Goal: Task Accomplishment & Management: Manage account settings

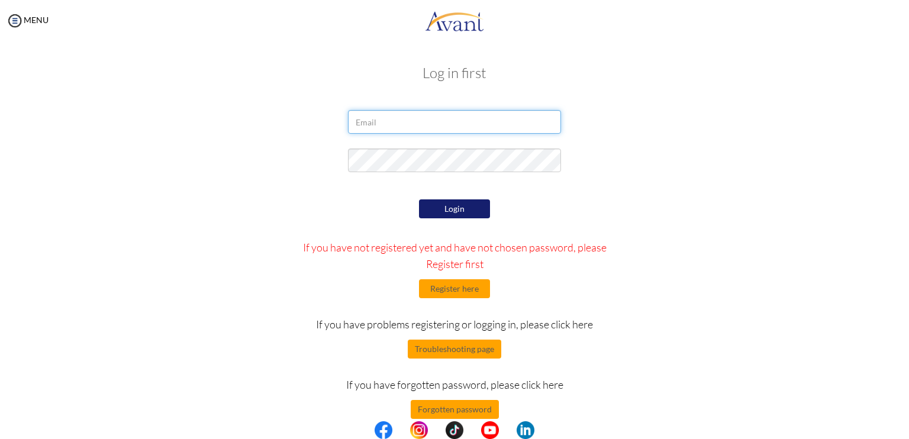
click at [409, 122] on input "email" at bounding box center [454, 122] width 213 height 24
type input "[EMAIL_ADDRESS][DOMAIN_NAME]"
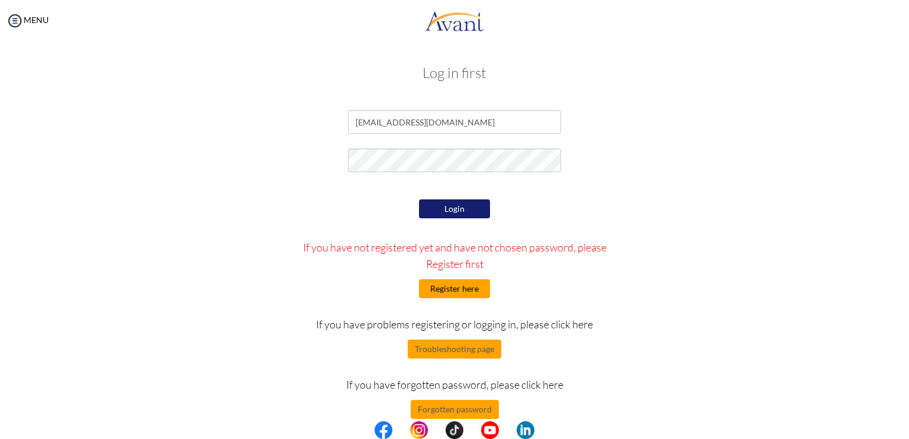
click at [438, 289] on button "Register here" at bounding box center [454, 288] width 71 height 19
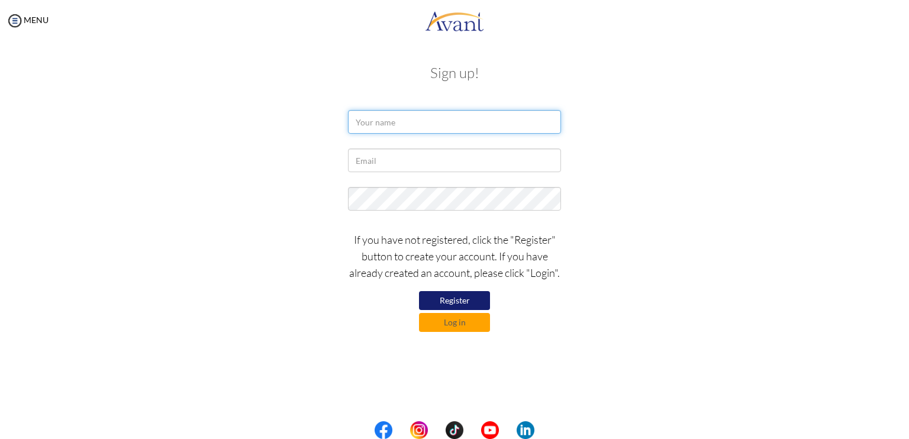
click at [368, 124] on input "text" at bounding box center [454, 122] width 213 height 24
type input "Aaliyah Bjorn Locsin"
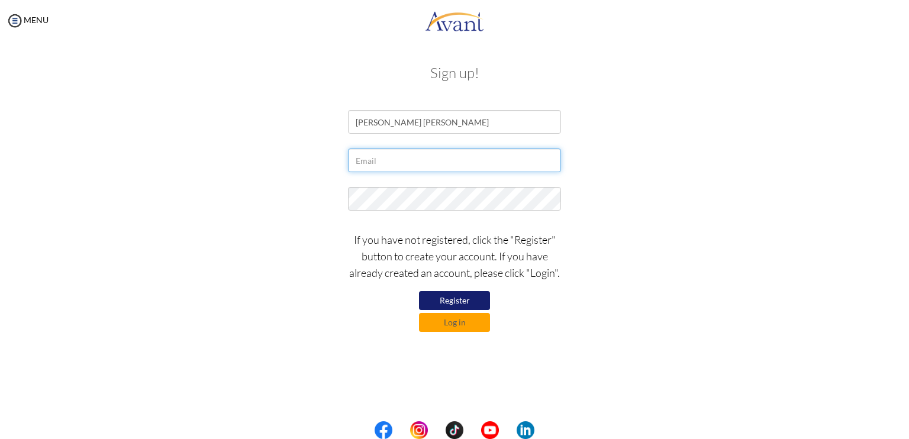
click at [401, 150] on input "text" at bounding box center [454, 160] width 213 height 24
type input "aaliyabjornlocsinpnletn@gmail.com"
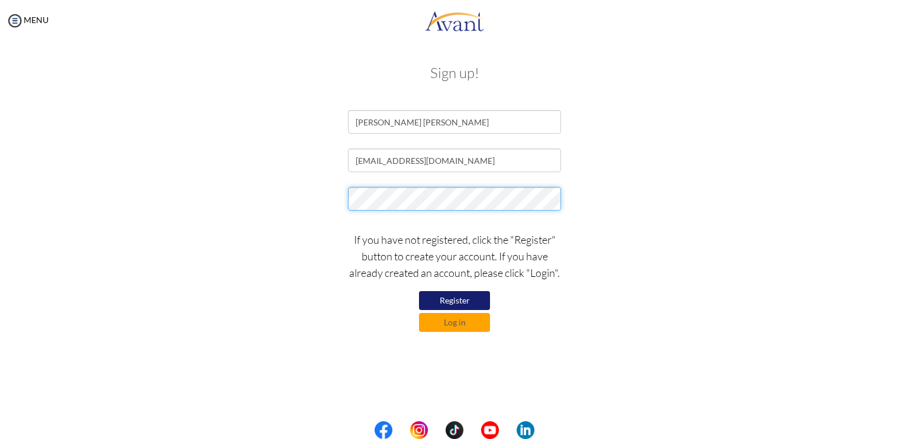
click at [194, 152] on form "Aaliyah Bjorn Locsin aaliyabjornlocsinpnletn@gmail.com If you have not register…" at bounding box center [454, 221] width 674 height 222
click at [461, 298] on button "Register" at bounding box center [454, 300] width 71 height 19
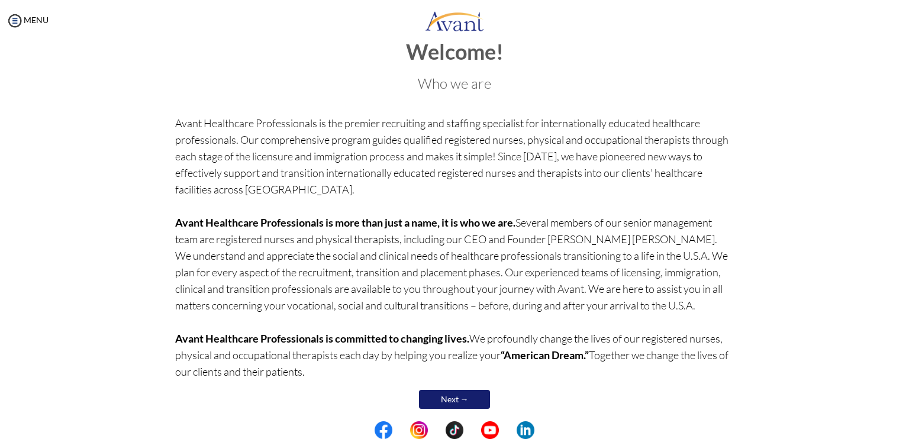
scroll to position [38, 0]
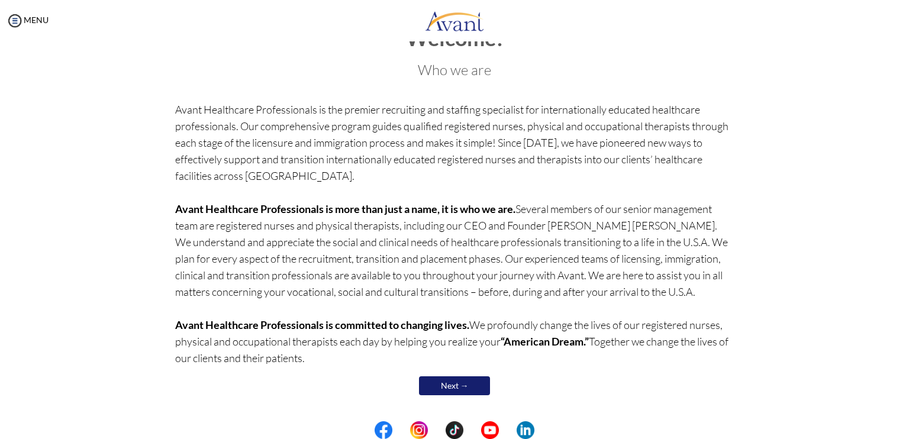
click at [458, 388] on link "Next →" at bounding box center [454, 385] width 71 height 19
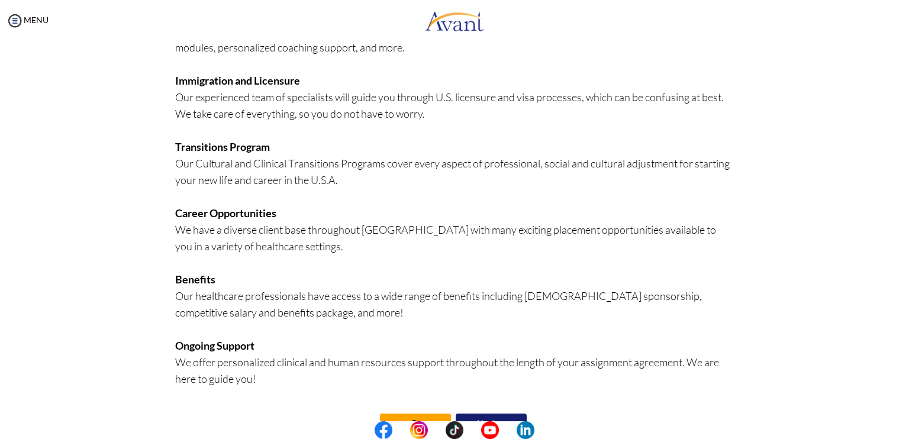
scroll to position [225, 0]
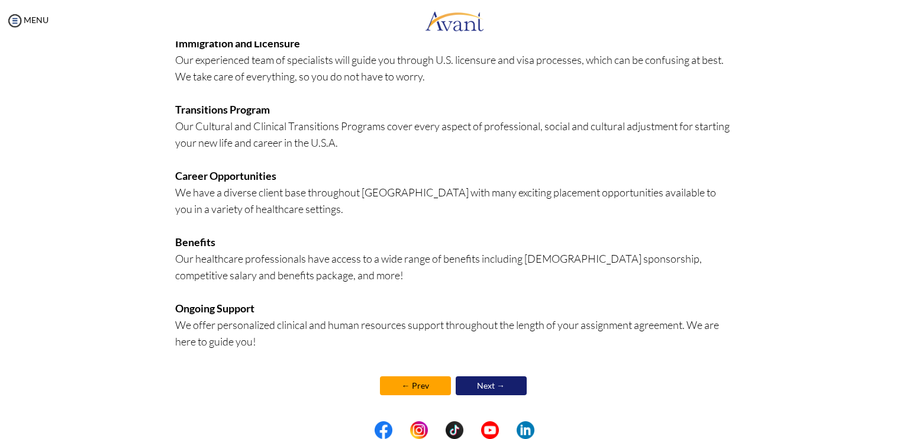
click at [503, 380] on link "Next →" at bounding box center [491, 385] width 71 height 19
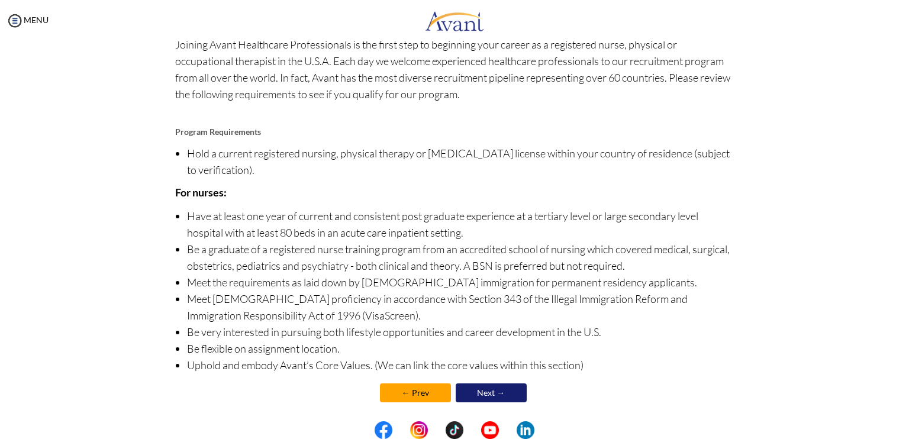
scroll to position [76, 0]
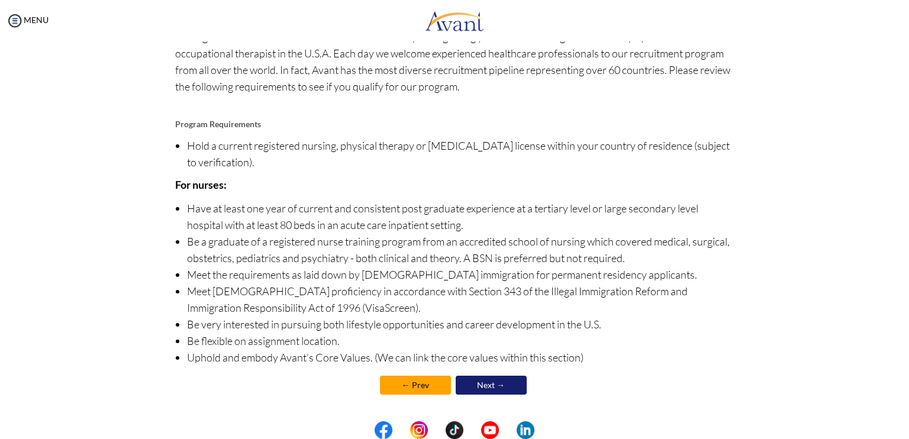
click at [489, 386] on link "Next →" at bounding box center [491, 385] width 71 height 19
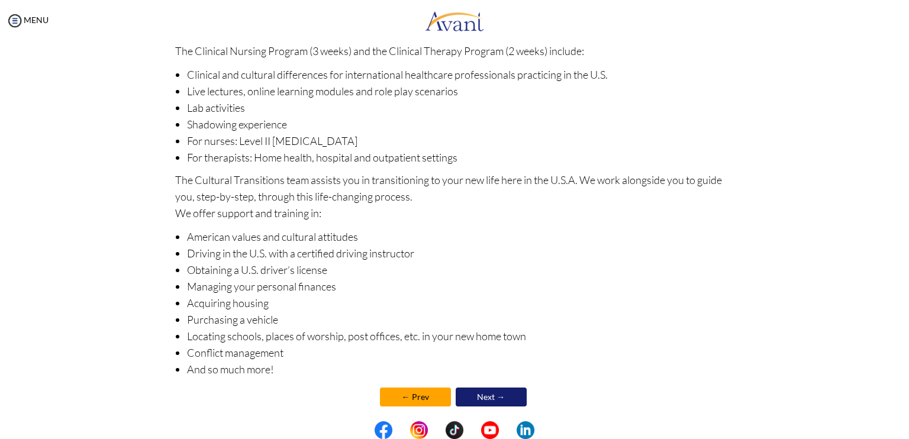
scroll to position [118, 0]
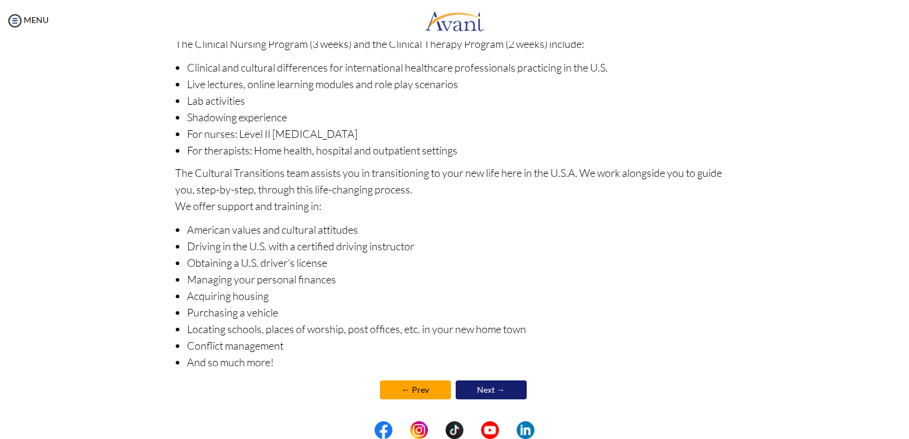
click at [502, 383] on link "Next →" at bounding box center [491, 389] width 71 height 19
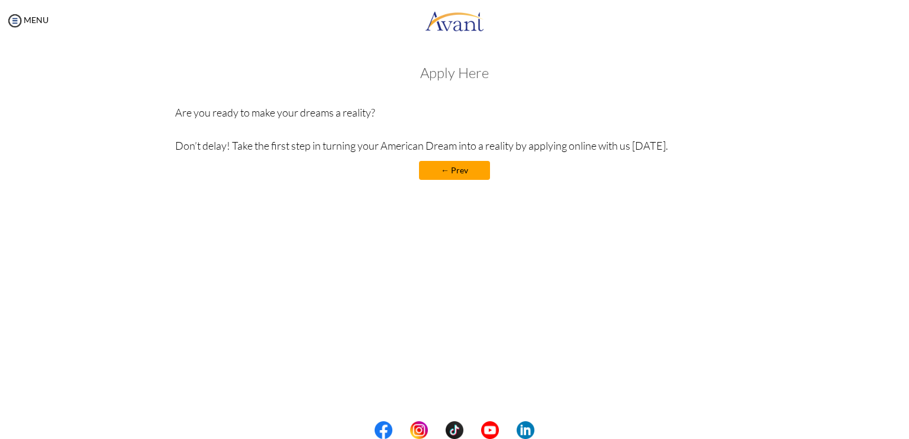
click at [469, 165] on link "← Prev" at bounding box center [454, 170] width 71 height 19
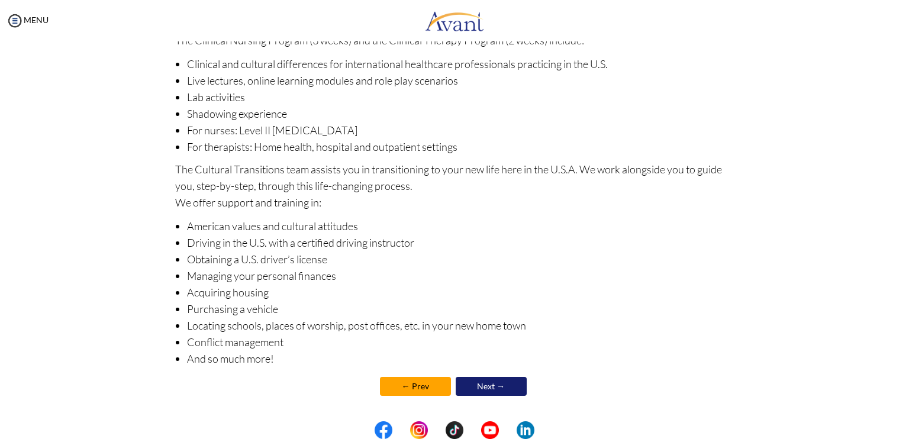
scroll to position [123, 0]
click at [489, 383] on link "Next →" at bounding box center [491, 385] width 71 height 19
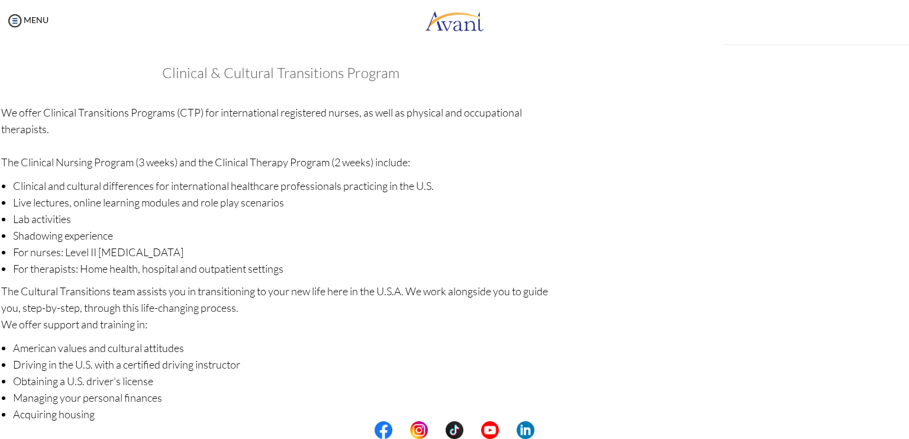
scroll to position [124, 0]
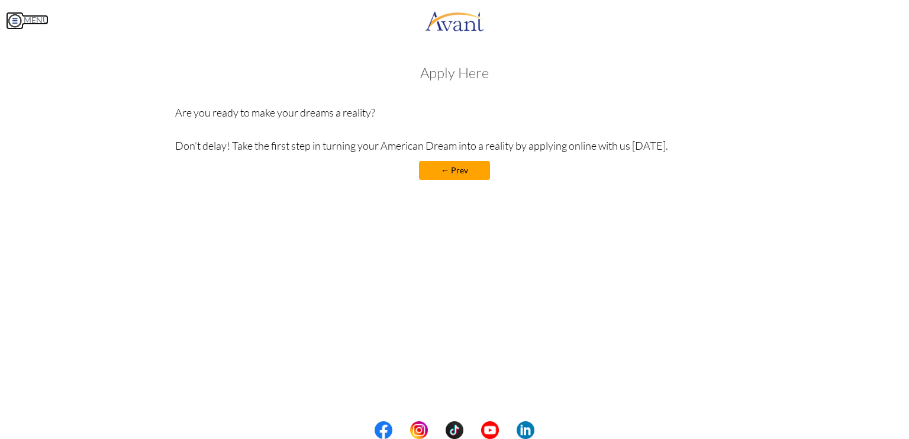
click at [17, 20] on img at bounding box center [15, 21] width 18 height 18
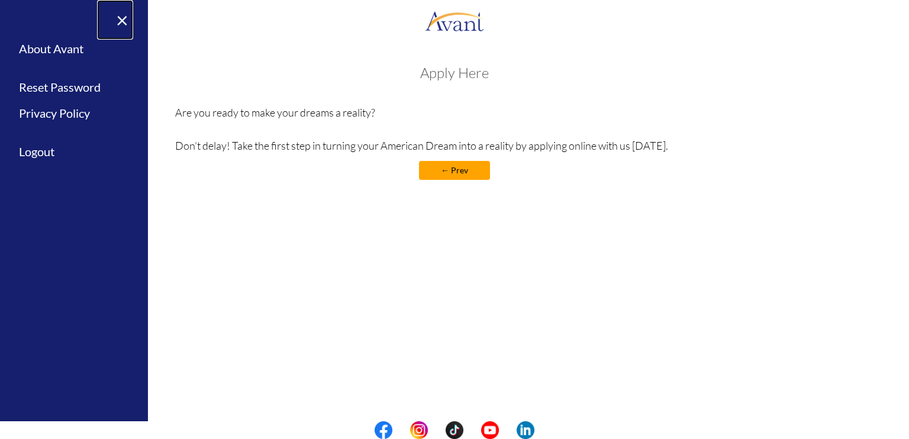
click at [114, 18] on link "×" at bounding box center [115, 20] width 36 height 40
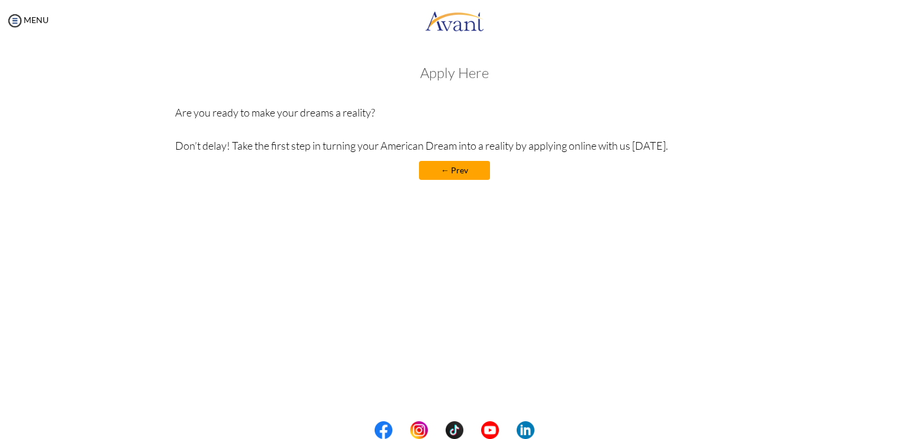
click at [547, 182] on div "Apply Here Are you ready to make your dreams a reality? Don’t delay! Take the f…" at bounding box center [454, 128] width 559 height 127
click at [19, 18] on img at bounding box center [15, 21] width 18 height 18
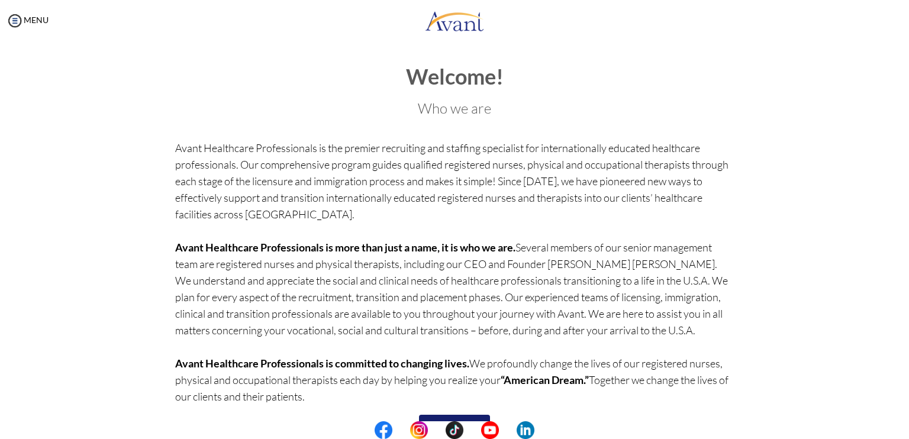
scroll to position [38, 0]
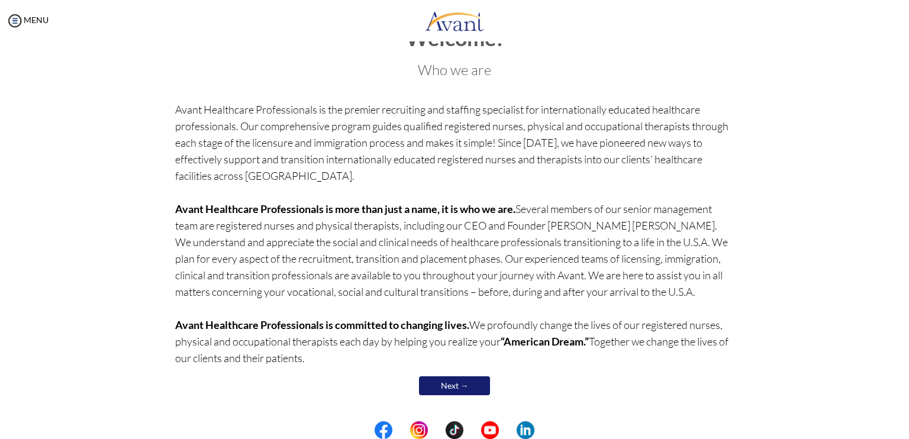
click at [441, 388] on link "Next →" at bounding box center [454, 385] width 71 height 19
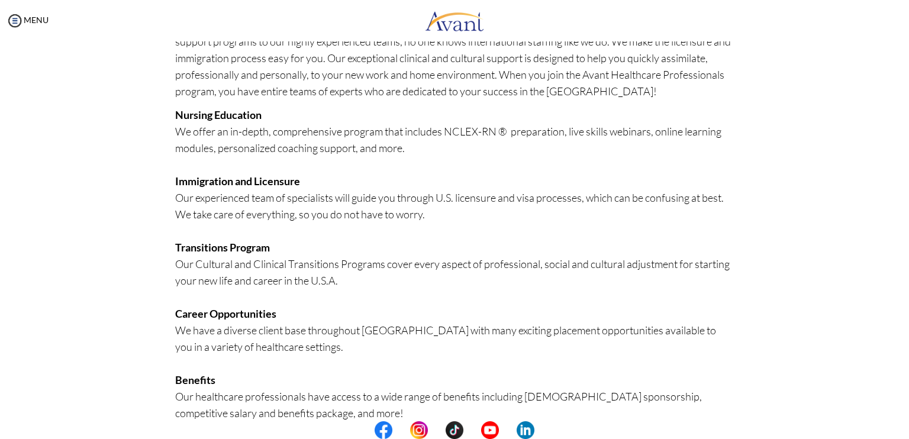
scroll to position [225, 0]
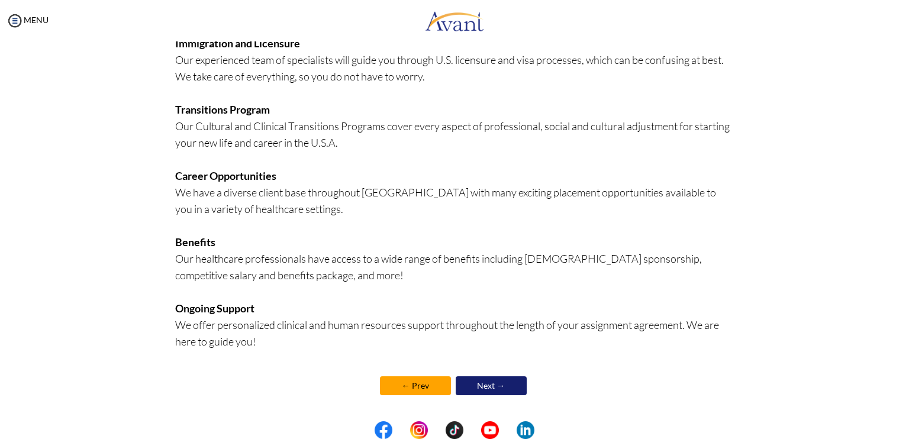
click at [471, 381] on link "Next →" at bounding box center [491, 385] width 71 height 19
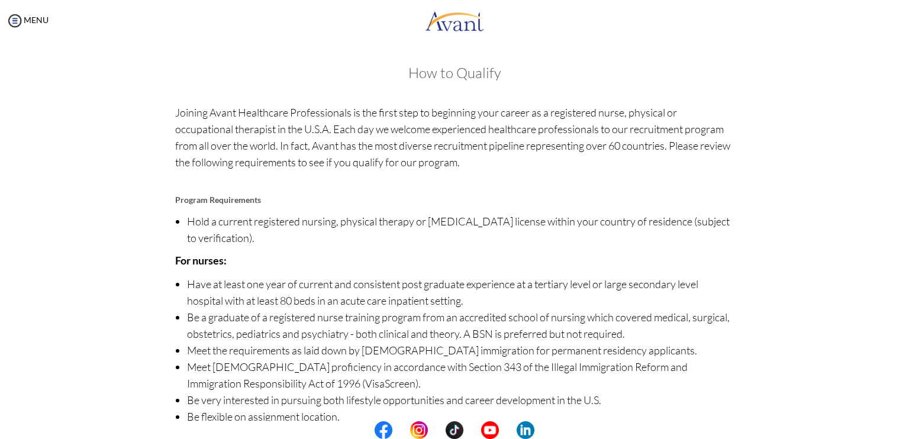
scroll to position [76, 0]
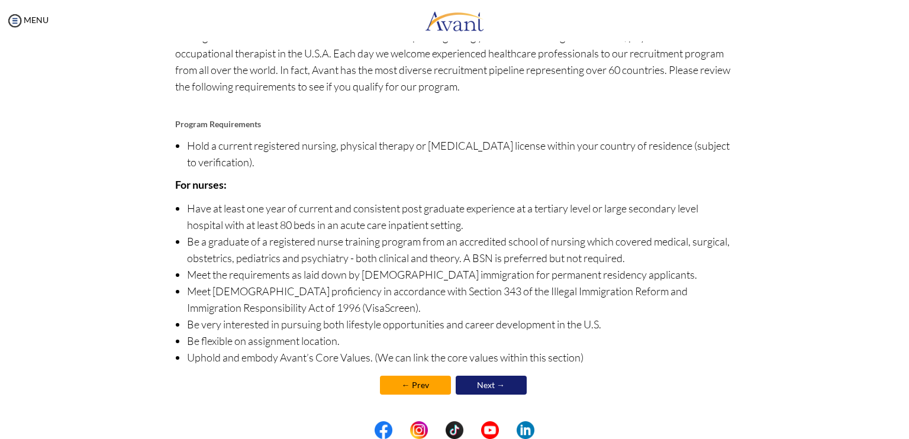
click at [478, 383] on link "Next →" at bounding box center [491, 385] width 71 height 19
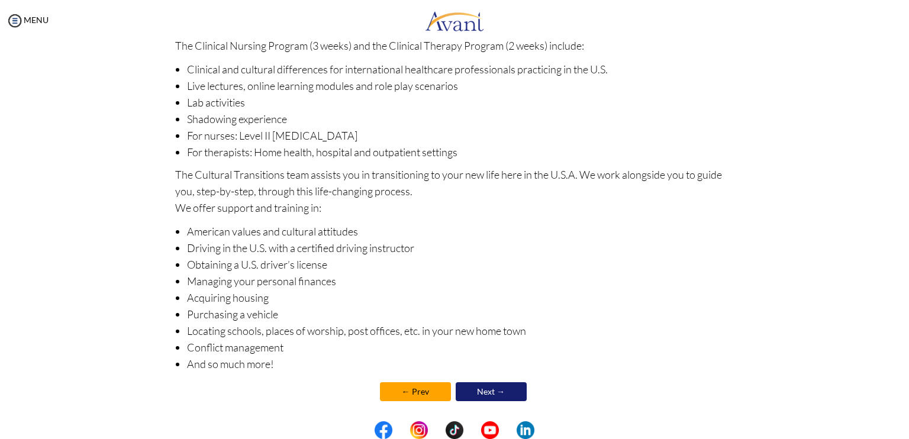
scroll to position [123, 0]
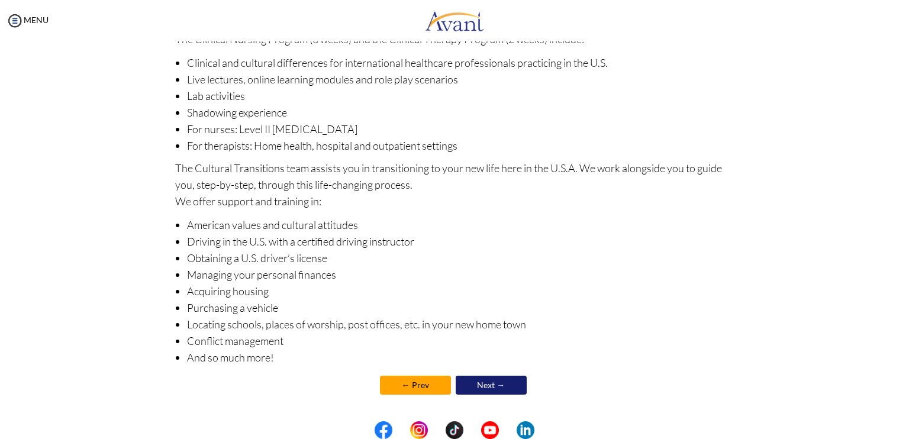
click at [478, 381] on link "Next →" at bounding box center [491, 385] width 71 height 19
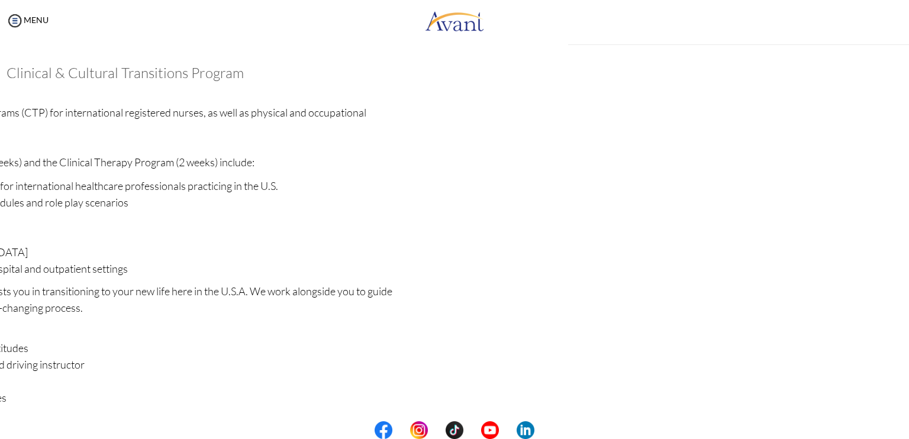
scroll to position [124, 0]
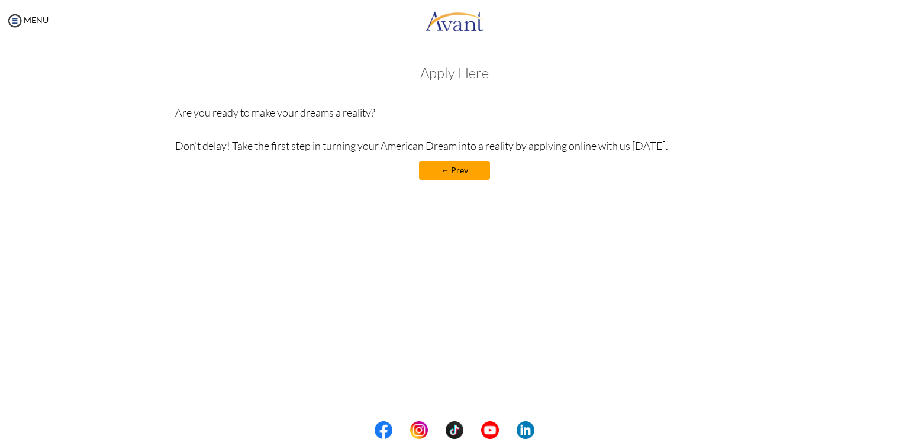
click at [438, 73] on h3 "Apply Here" at bounding box center [454, 72] width 559 height 15
click at [32, 21] on link "MENU" at bounding box center [27, 20] width 43 height 10
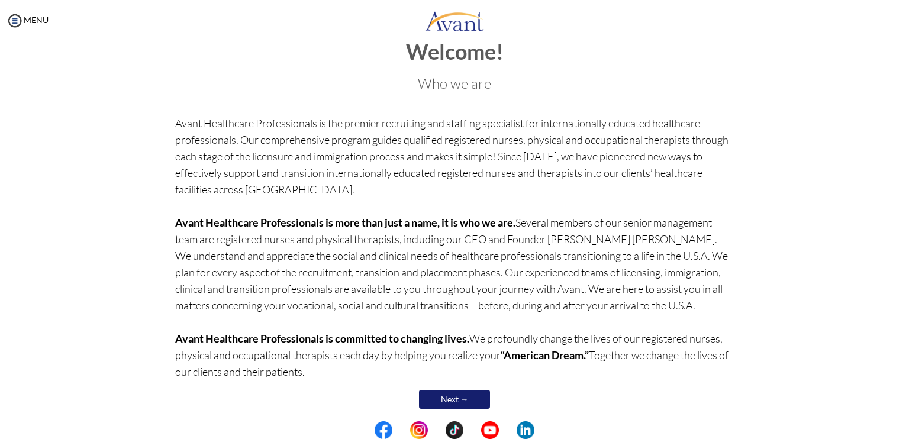
scroll to position [38, 0]
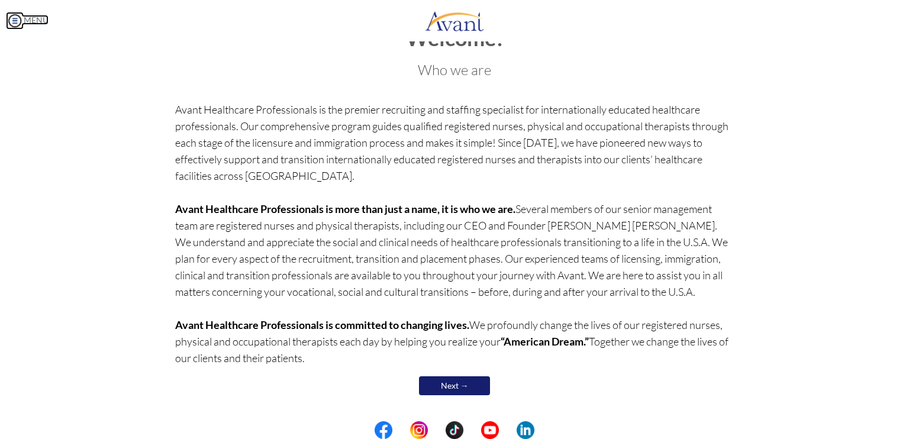
click at [18, 20] on img at bounding box center [15, 21] width 18 height 18
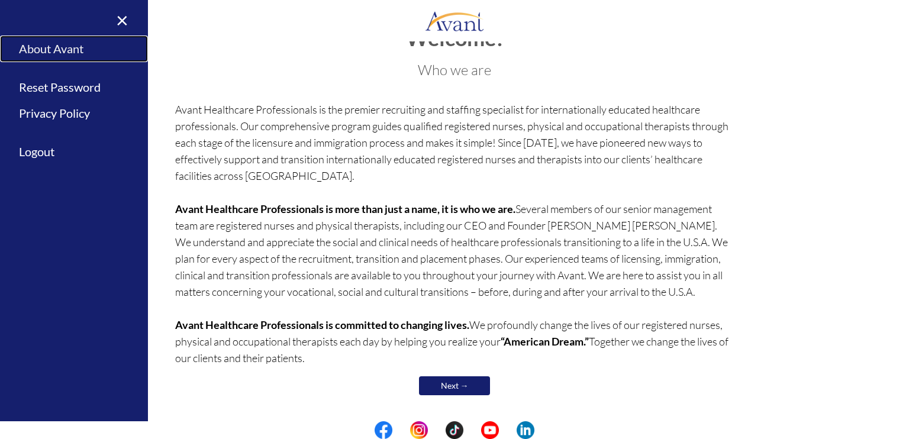
click at [31, 49] on link "About Avant" at bounding box center [74, 48] width 148 height 27
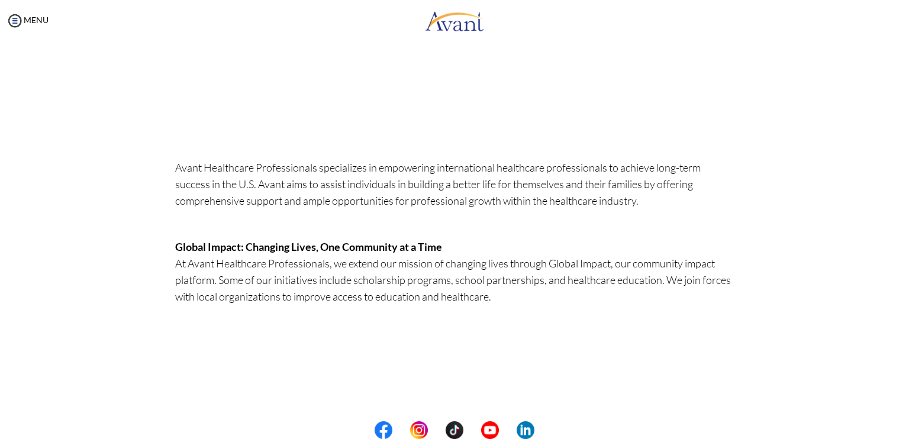
scroll to position [59, 0]
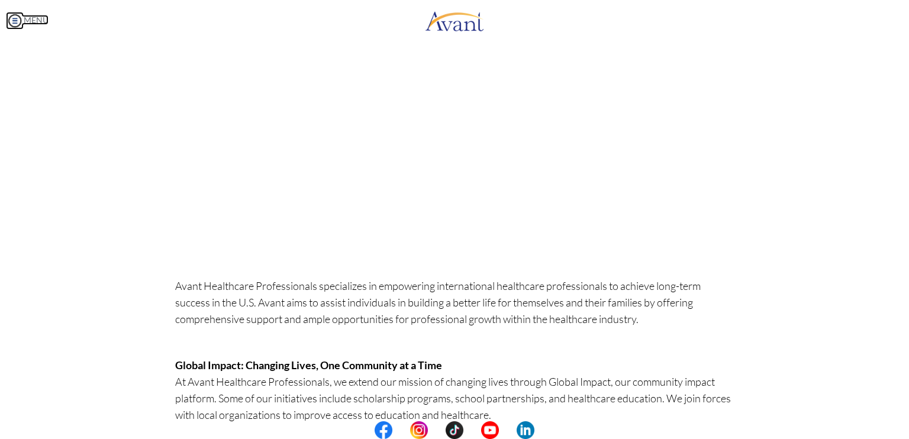
click at [37, 20] on link "MENU" at bounding box center [27, 20] width 43 height 10
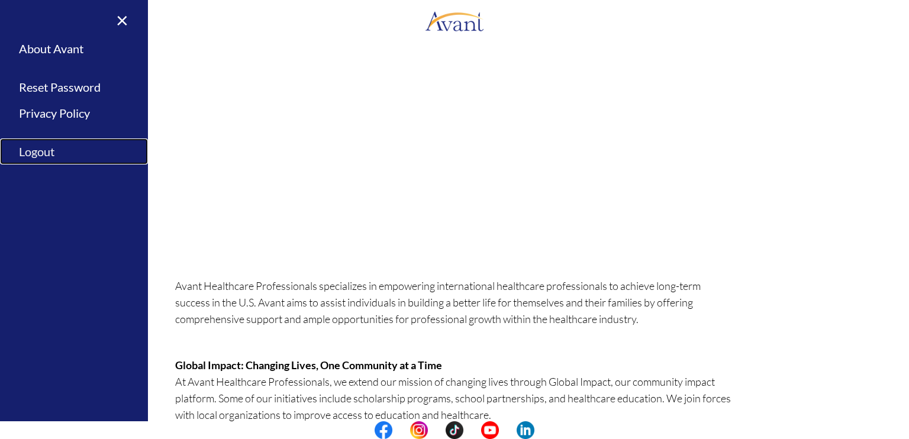
click at [47, 151] on link "Logout" at bounding box center [74, 151] width 148 height 27
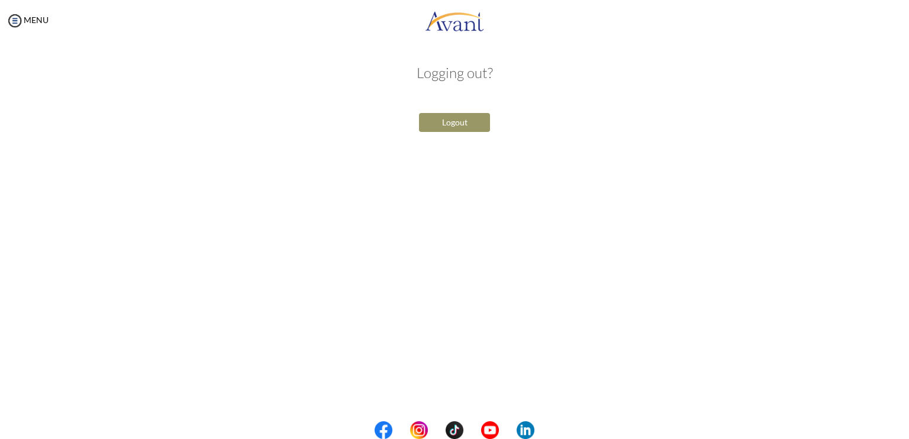
click at [445, 118] on button "Logout" at bounding box center [454, 122] width 71 height 19
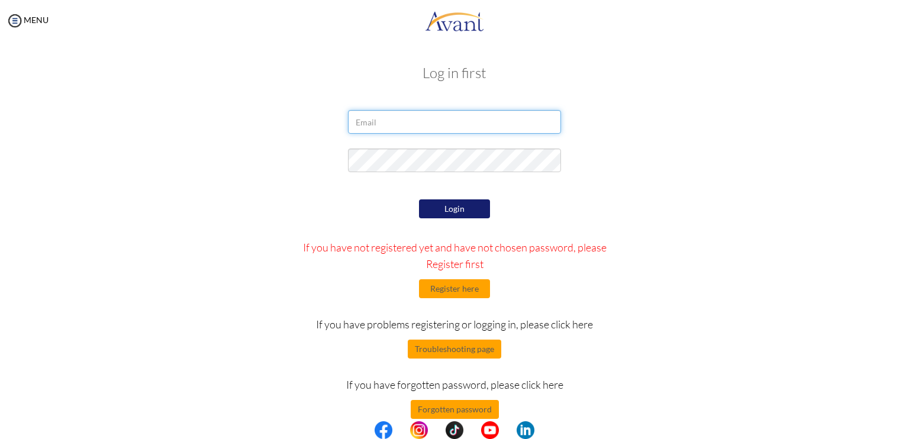
click at [417, 133] on input "email" at bounding box center [454, 122] width 213 height 24
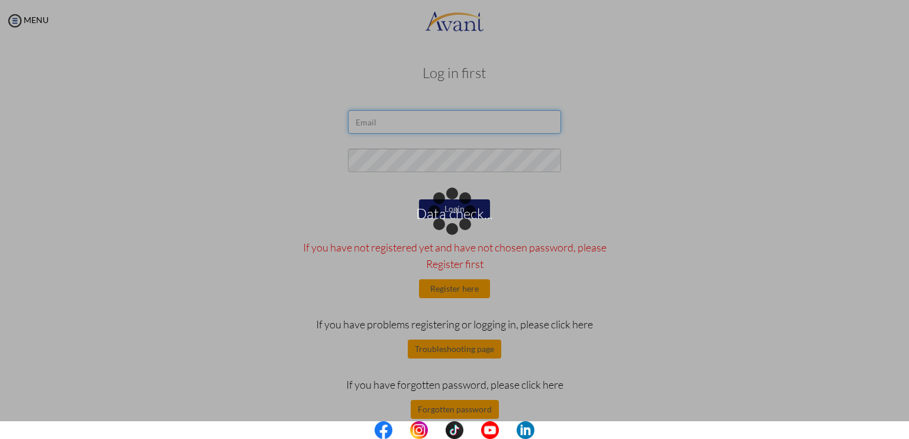
type input "aaliyabjornlocsinpnletn@gmail.com"
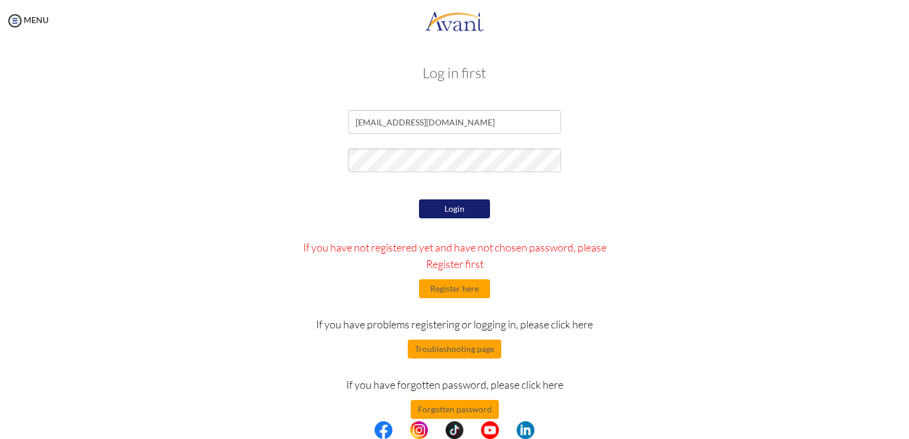
click at [480, 217] on button "Login" at bounding box center [454, 208] width 71 height 19
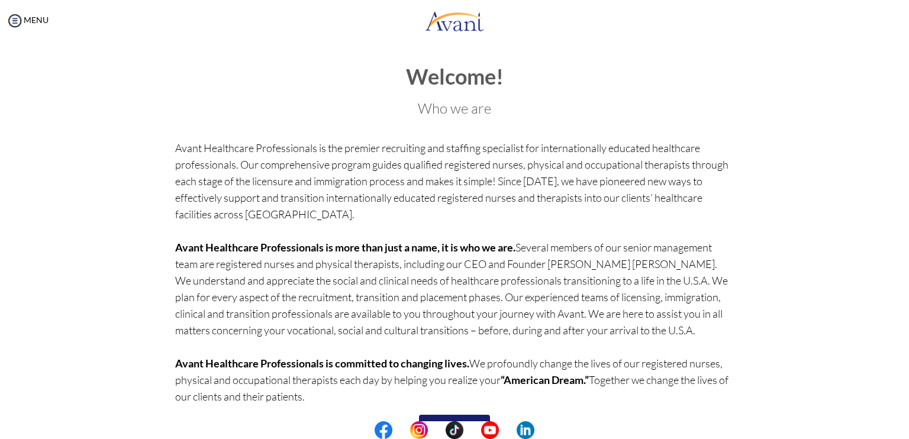
scroll to position [38, 0]
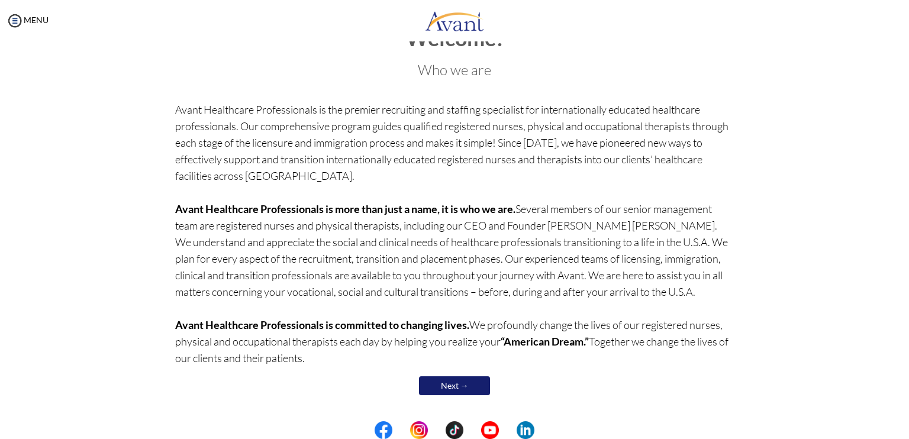
click at [448, 382] on link "Next →" at bounding box center [454, 385] width 71 height 19
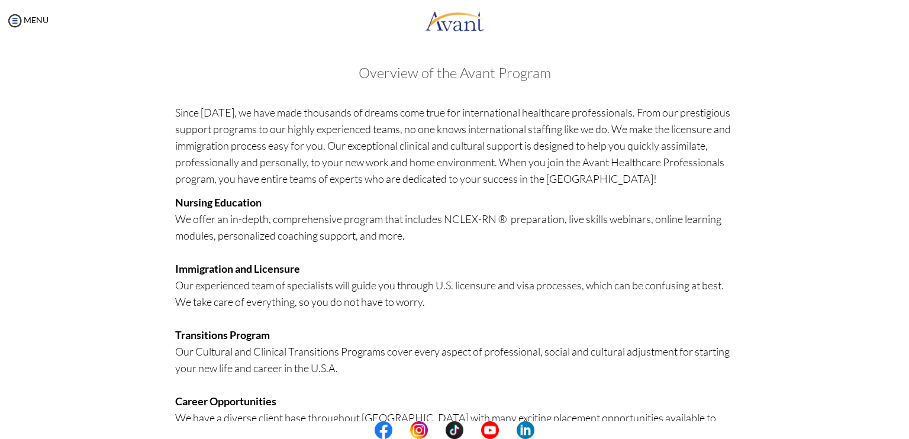
click at [448, 382] on p "Nursing Education We offer an in-depth, comprehensive program that includes NCL…" at bounding box center [454, 393] width 559 height 398
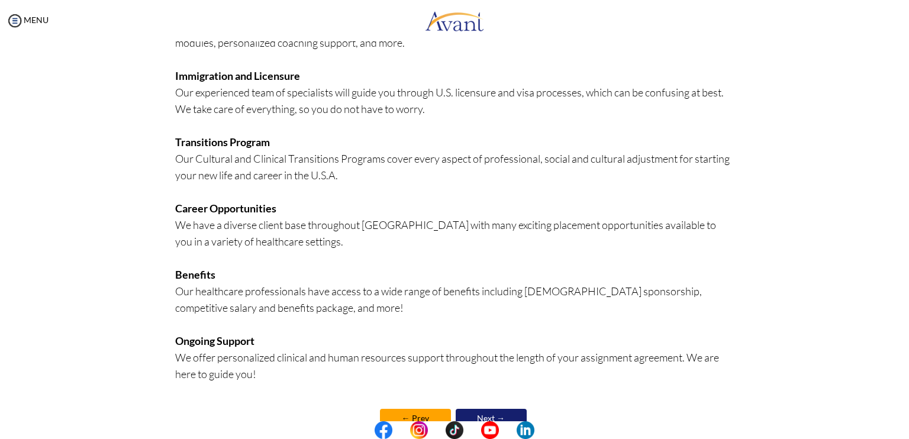
scroll to position [225, 0]
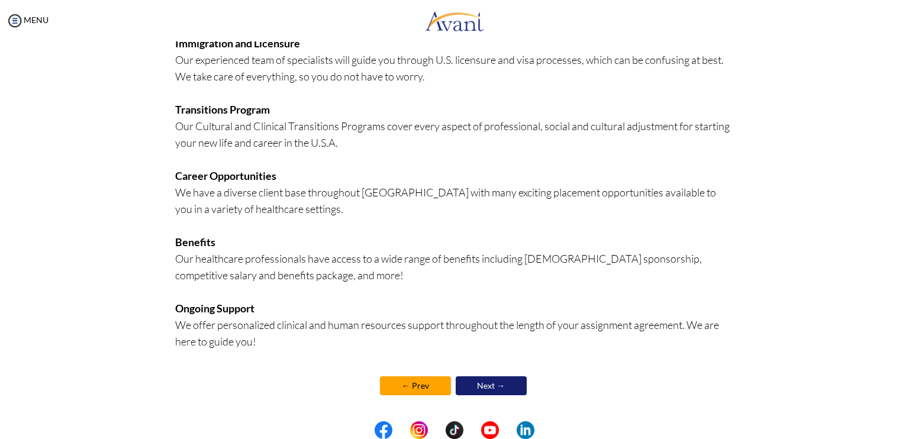
click at [465, 382] on link "Next →" at bounding box center [491, 385] width 71 height 19
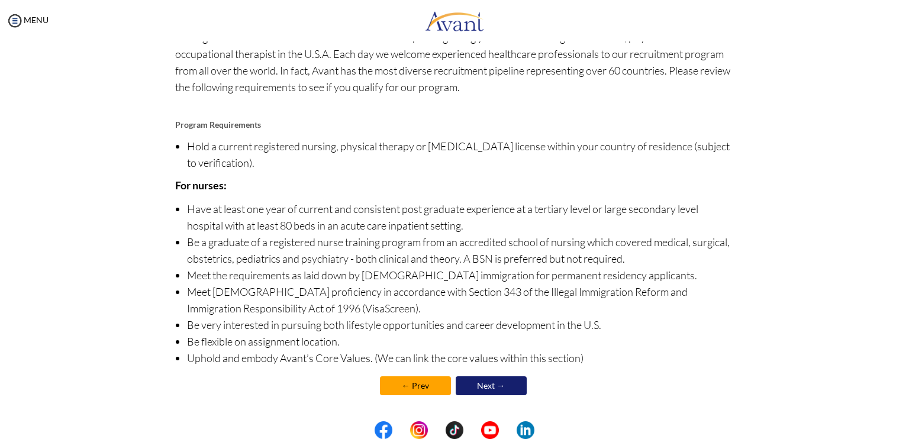
scroll to position [76, 0]
click at [465, 382] on link "Next →" at bounding box center [491, 385] width 71 height 19
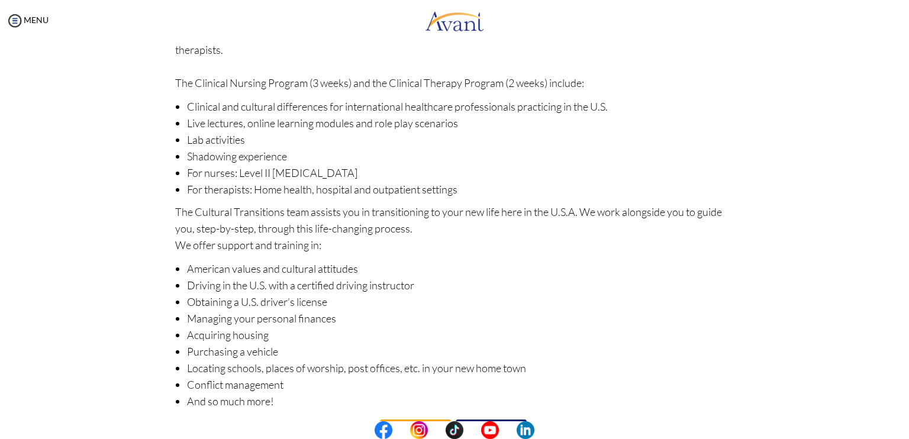
scroll to position [123, 0]
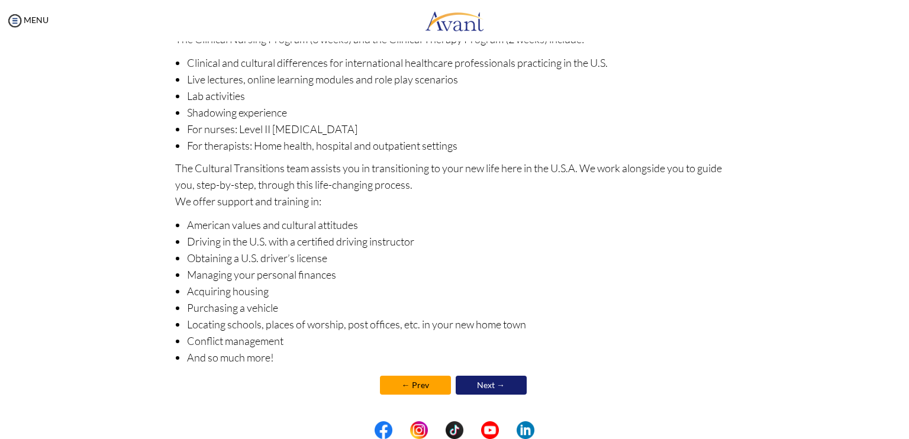
click at [471, 382] on link "Next →" at bounding box center [491, 385] width 71 height 19
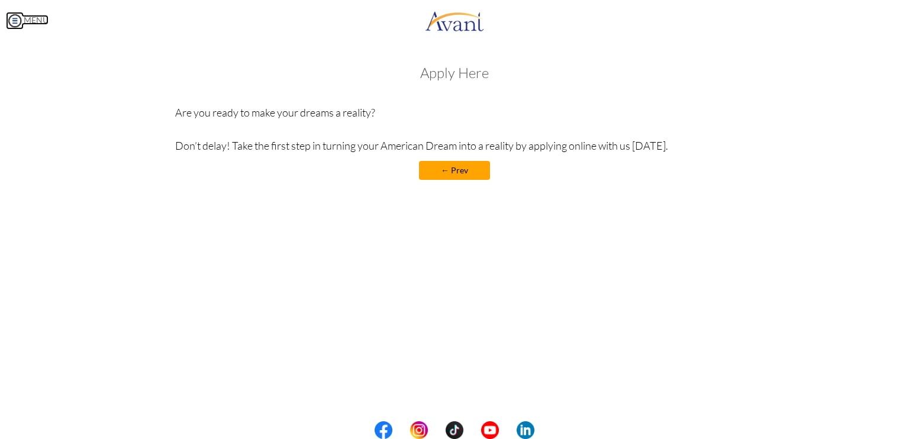
click at [9, 19] on img at bounding box center [15, 21] width 18 height 18
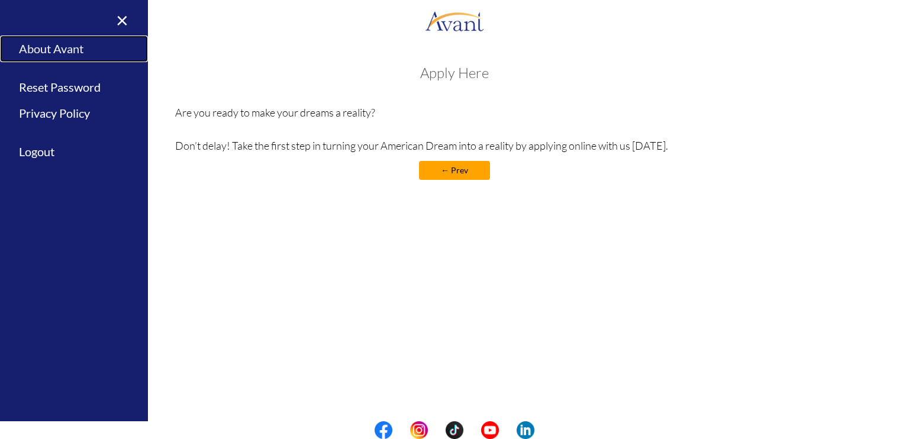
click at [24, 47] on link "About Avant" at bounding box center [74, 48] width 148 height 27
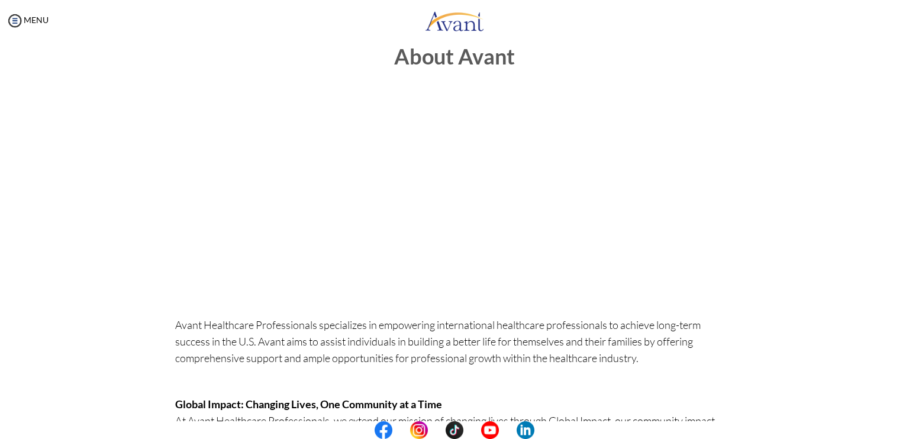
scroll to position [0, 0]
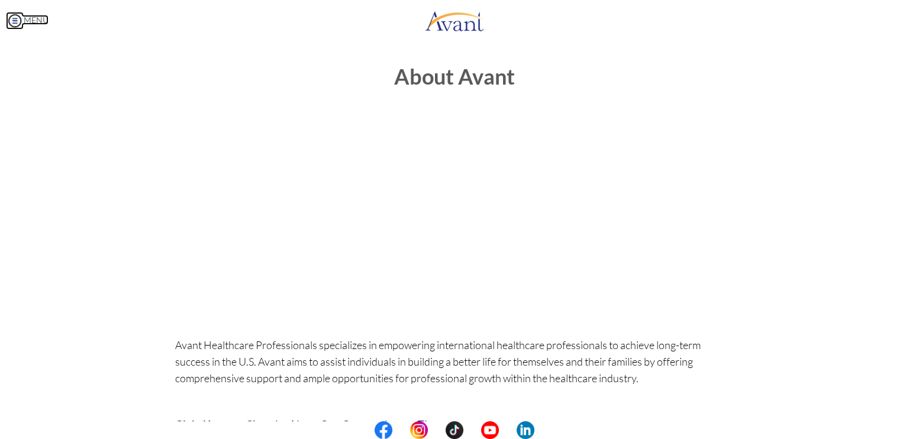
click at [36, 19] on body "Maintenance break. Please come back in 2 hours. MENU My Status What is the next…" at bounding box center [454, 219] width 909 height 439
click at [17, 18] on img at bounding box center [15, 21] width 18 height 18
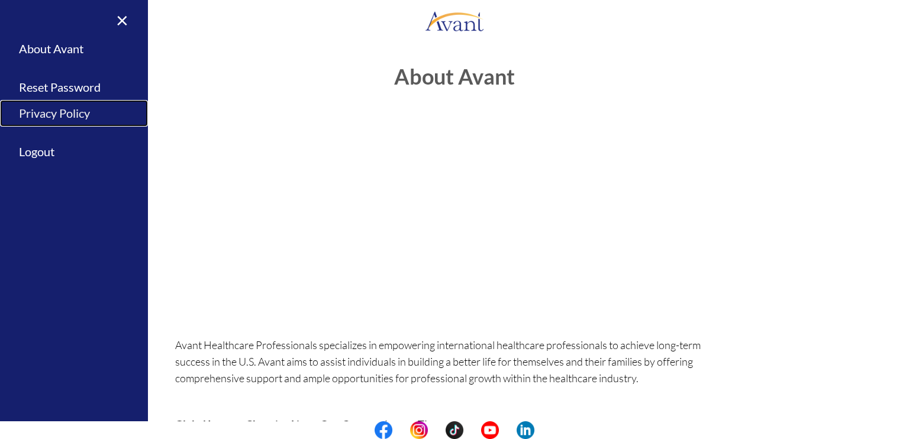
click at [40, 110] on link "Privacy Policy" at bounding box center [74, 113] width 148 height 27
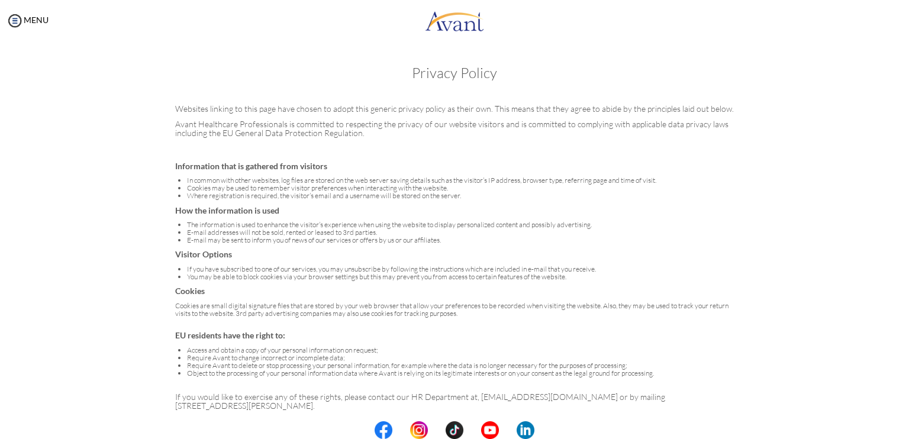
scroll to position [7, 0]
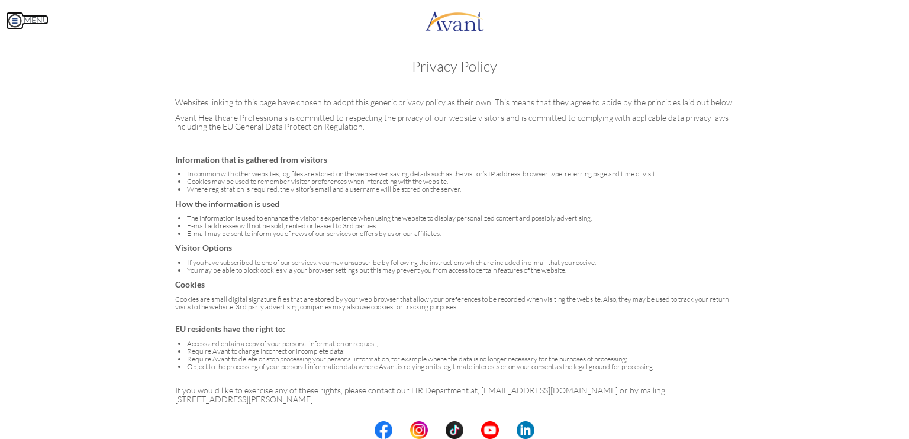
click at [18, 18] on img at bounding box center [15, 21] width 18 height 18
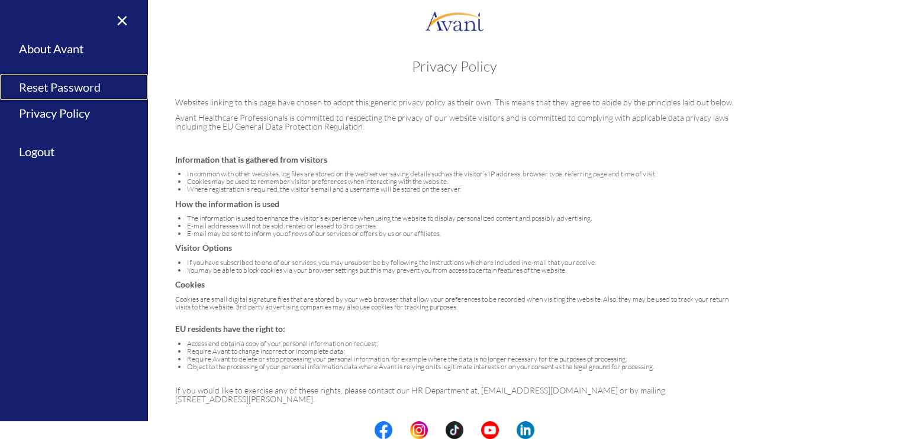
click at [54, 88] on link "Reset Password" at bounding box center [74, 87] width 148 height 27
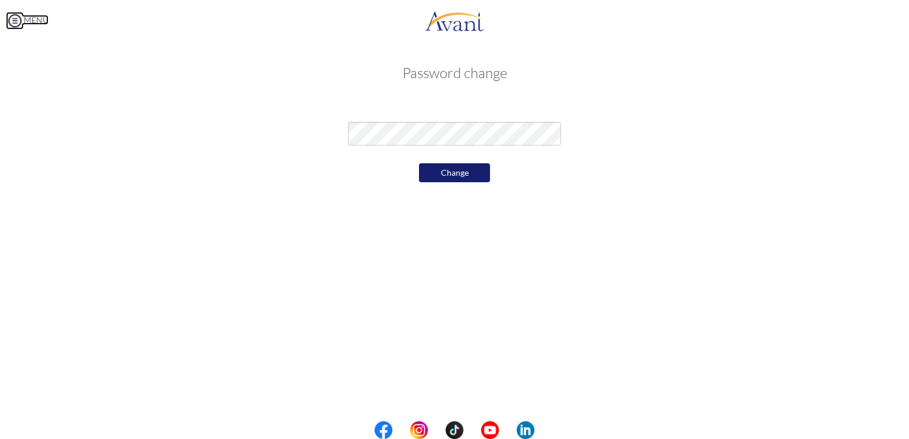
click at [14, 21] on img at bounding box center [15, 21] width 18 height 18
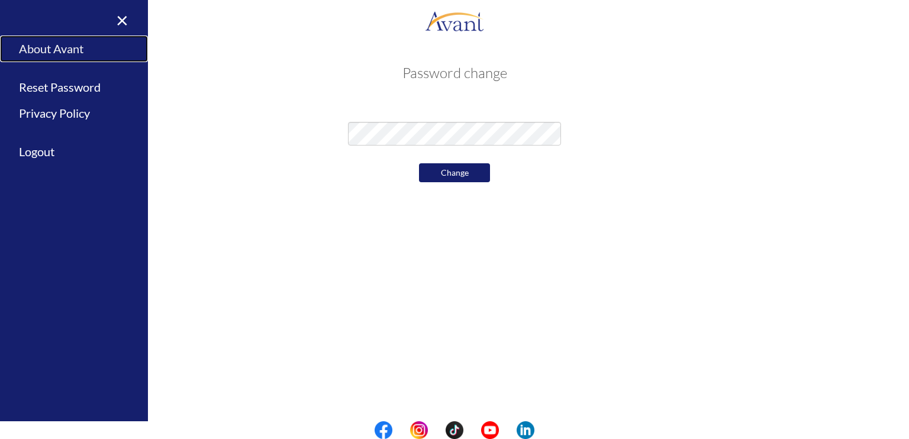
click at [40, 37] on link "About Avant" at bounding box center [74, 48] width 148 height 27
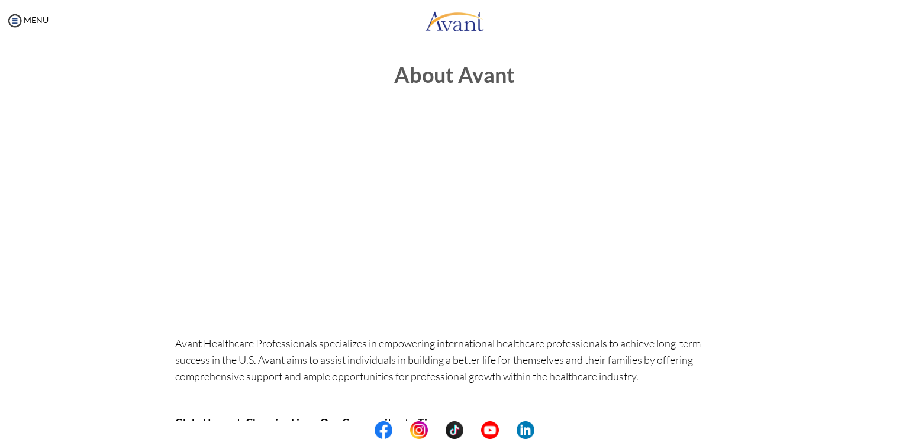
scroll to position [0, 0]
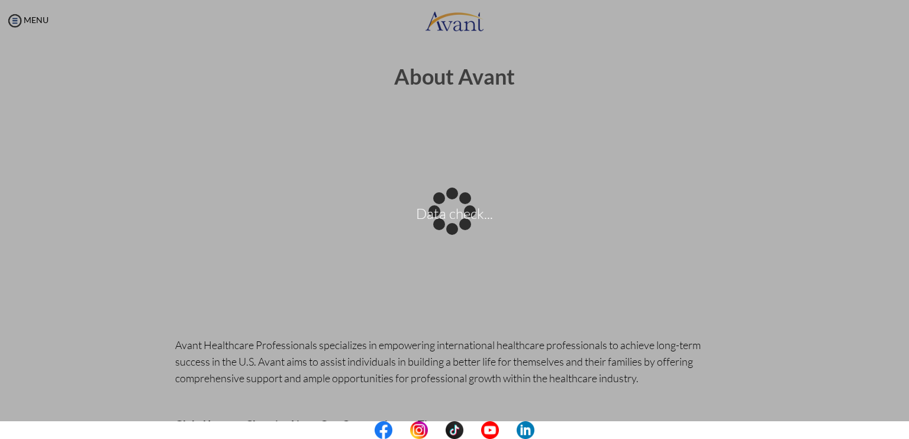
click at [483, 76] on body "Data check... Maintenance break. Please come back in 2 hours. MENU My Status Wh…" at bounding box center [454, 219] width 909 height 439
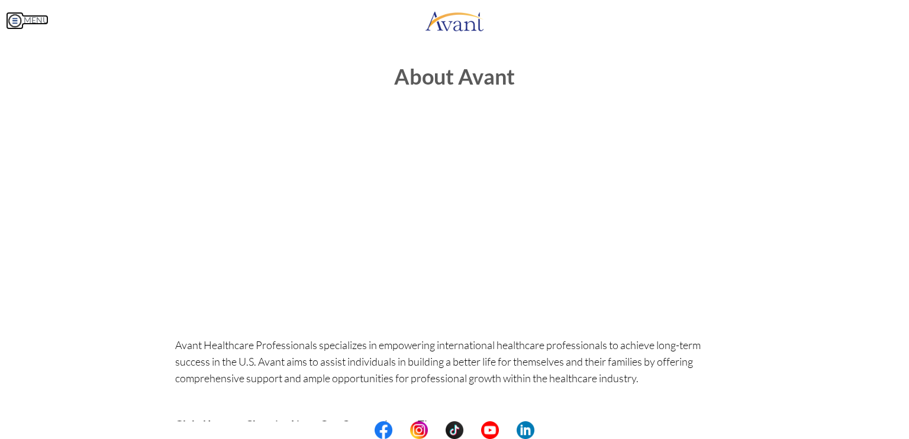
click at [31, 17] on body "Maintenance break. Please come back in 2 hours. MENU My Status What is the next…" at bounding box center [454, 219] width 909 height 439
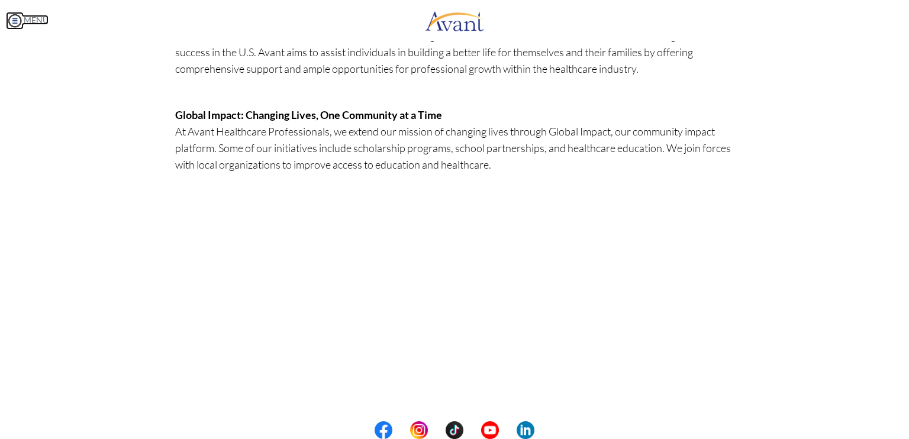
scroll to position [316, 0]
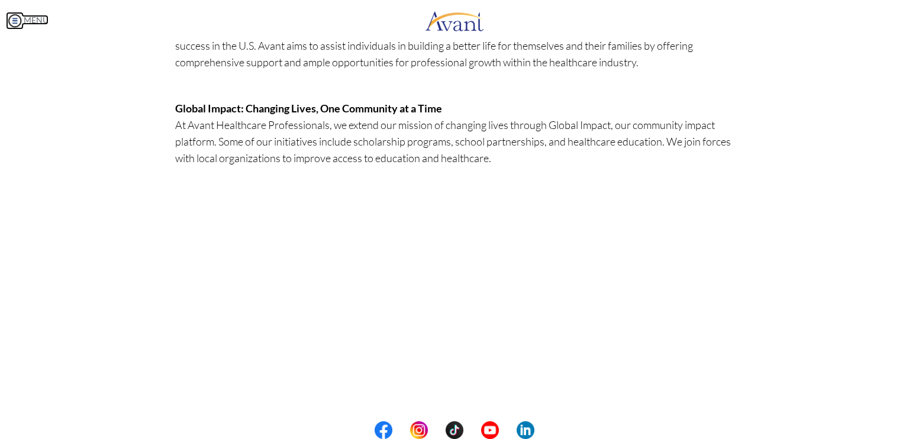
click at [12, 18] on img at bounding box center [15, 21] width 18 height 18
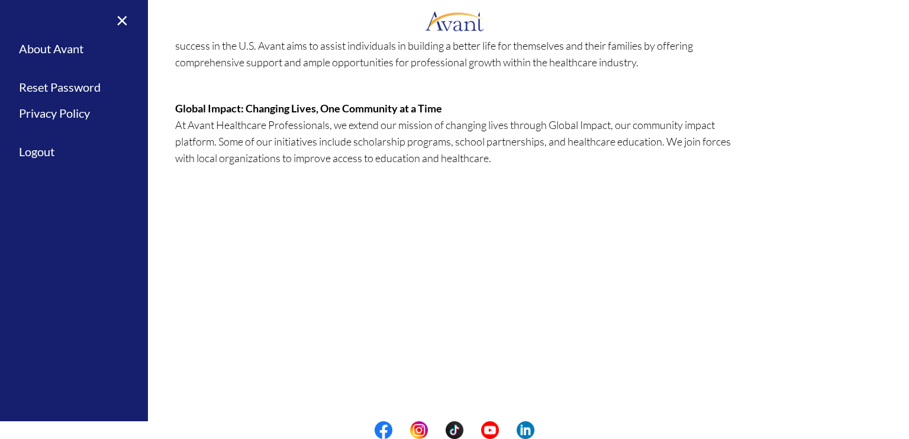
click at [234, 300] on center at bounding box center [454, 284] width 559 height 189
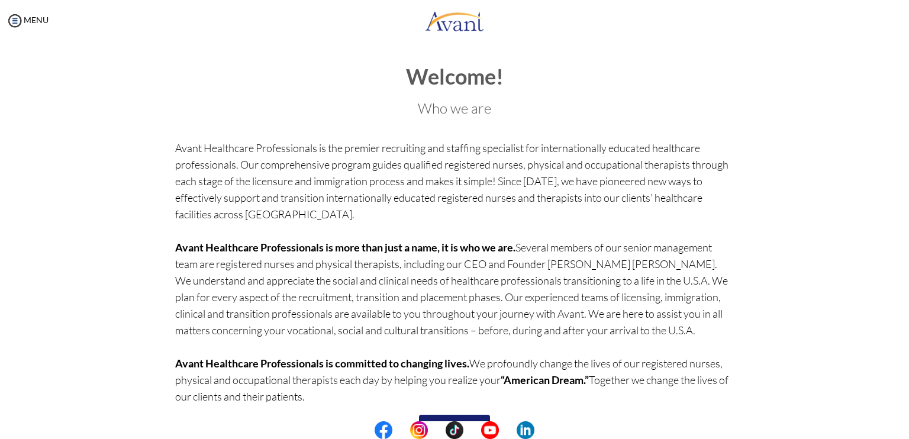
scroll to position [38, 0]
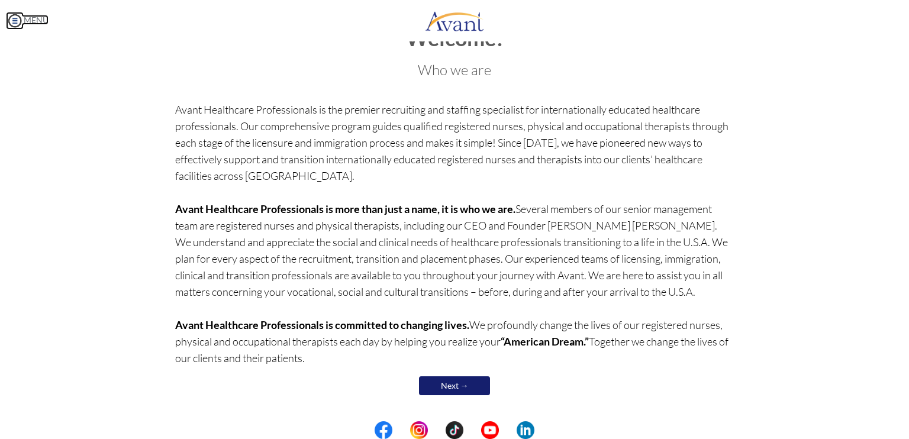
click at [39, 20] on link "MENU" at bounding box center [27, 20] width 43 height 10
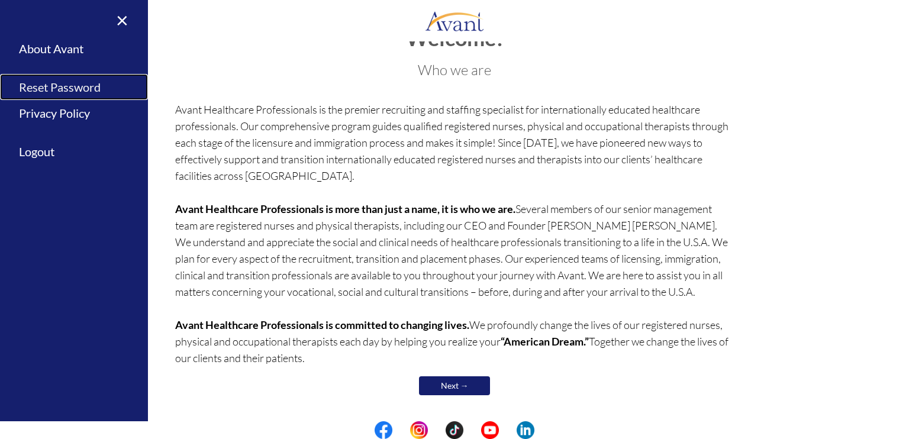
click at [56, 89] on link "Reset Password" at bounding box center [74, 87] width 148 height 27
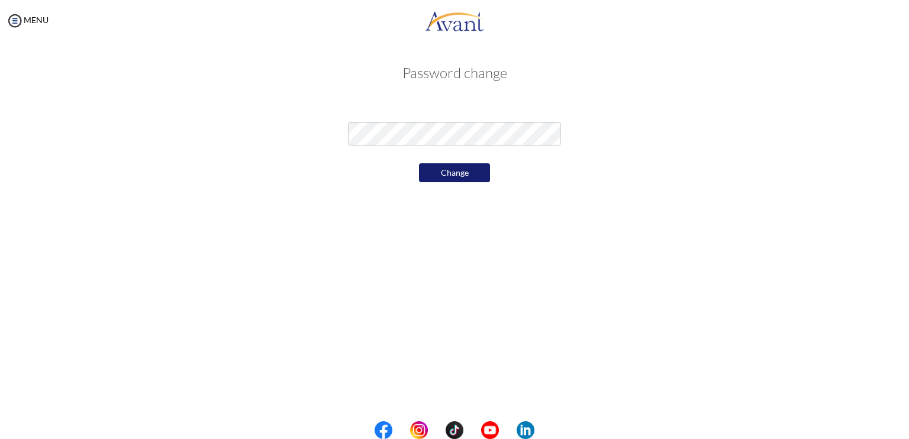
drag, startPoint x: 643, startPoint y: 144, endPoint x: 629, endPoint y: 146, distance: 13.8
click at [643, 144] on div at bounding box center [454, 130] width 692 height 41
click at [470, 172] on button "Change" at bounding box center [454, 172] width 71 height 19
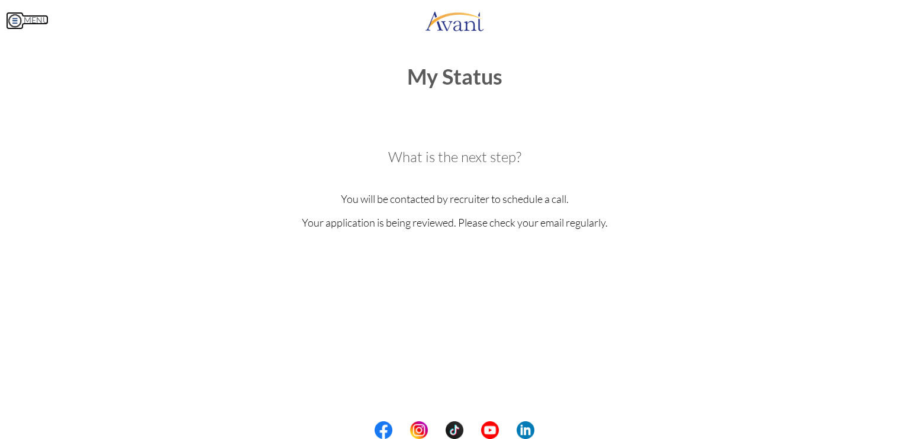
click at [12, 21] on img at bounding box center [15, 21] width 18 height 18
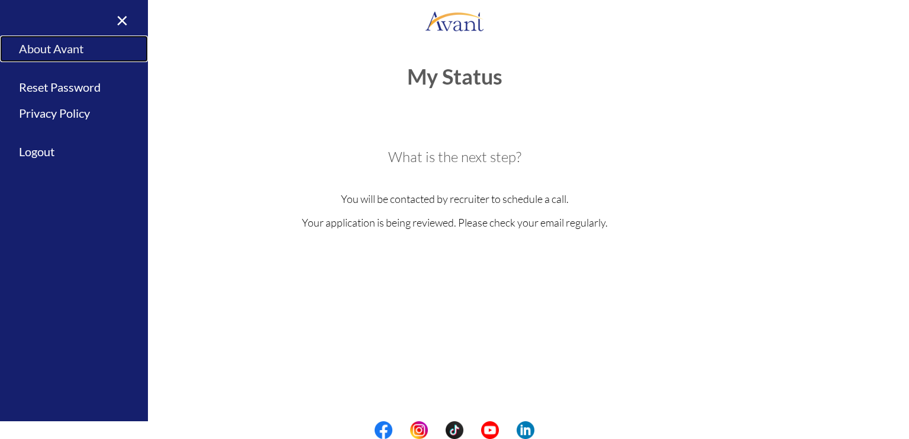
click at [83, 47] on link "About Avant" at bounding box center [74, 48] width 148 height 27
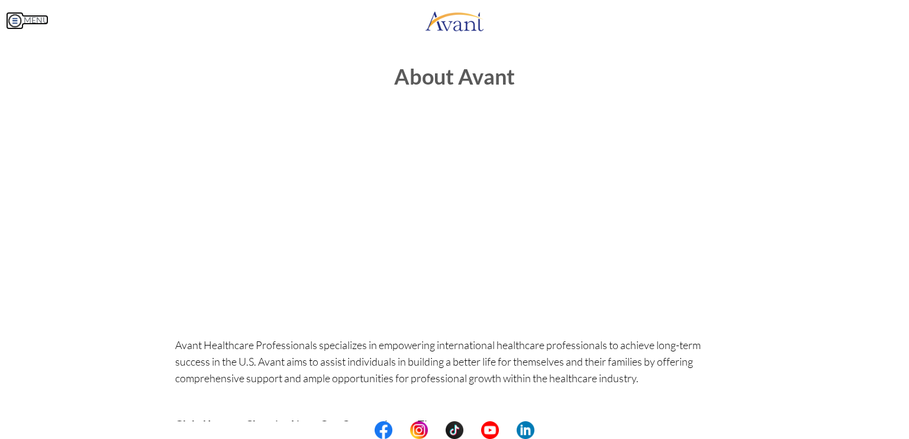
click at [32, 24] on link "MENU" at bounding box center [27, 20] width 43 height 10
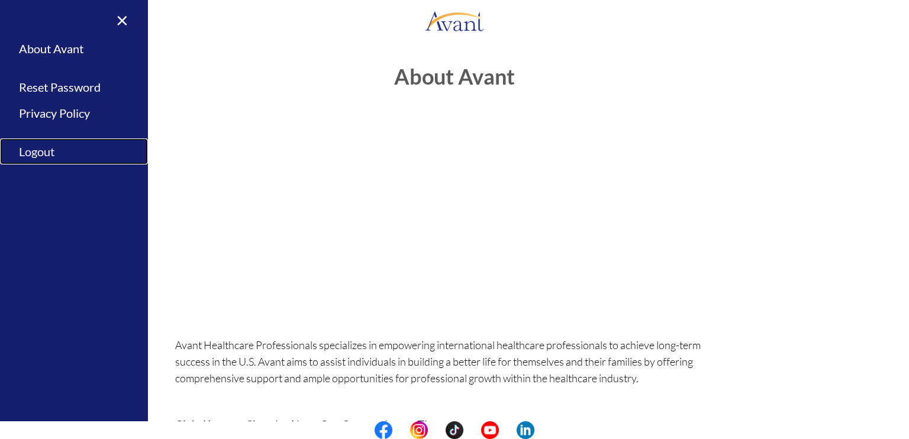
click at [28, 150] on link "Logout" at bounding box center [74, 151] width 148 height 27
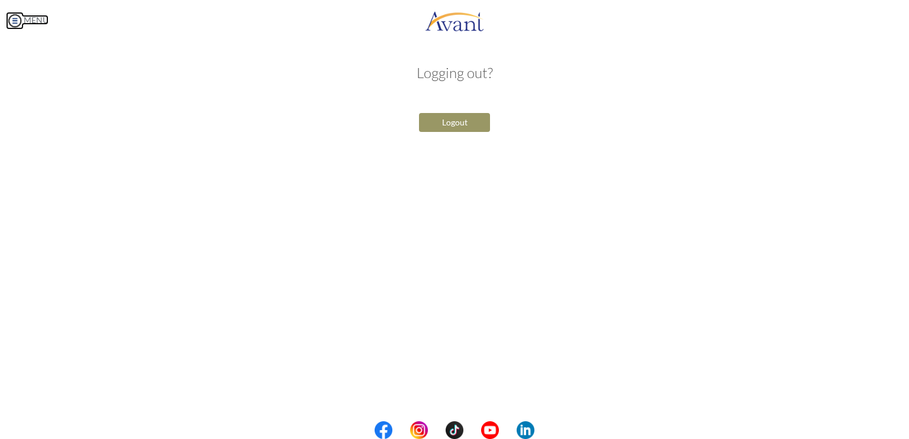
click at [45, 16] on link "MENU" at bounding box center [27, 20] width 43 height 10
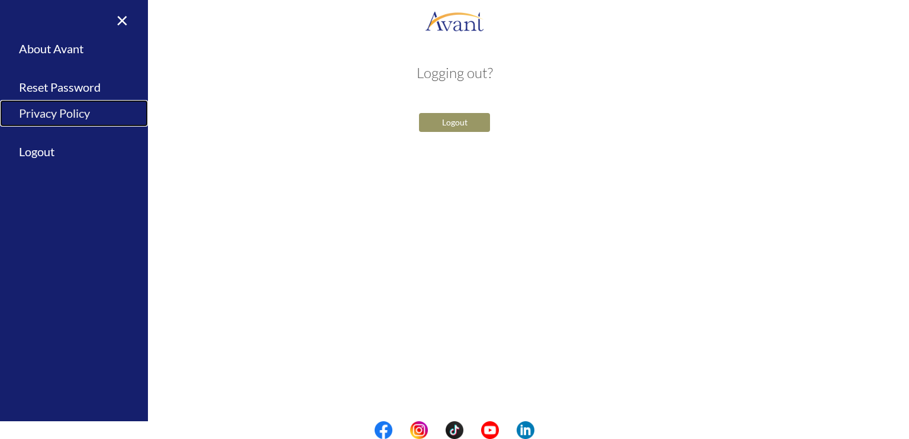
click at [28, 113] on link "Privacy Policy" at bounding box center [74, 113] width 148 height 27
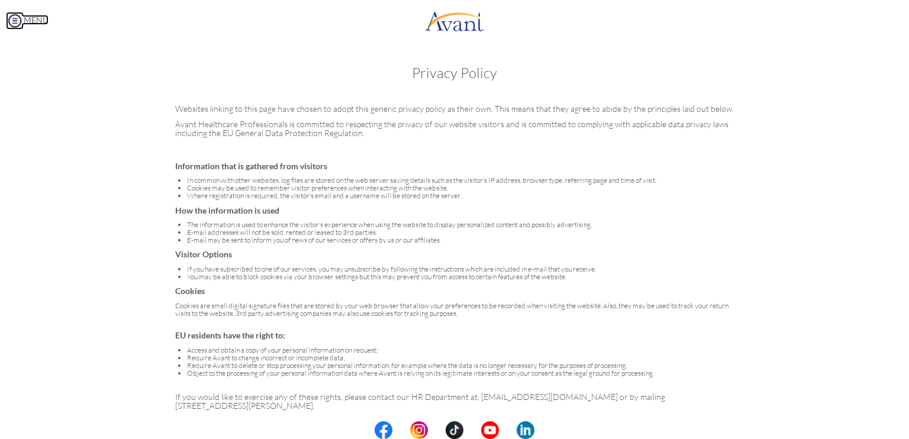
click at [37, 15] on link "MENU" at bounding box center [27, 20] width 43 height 10
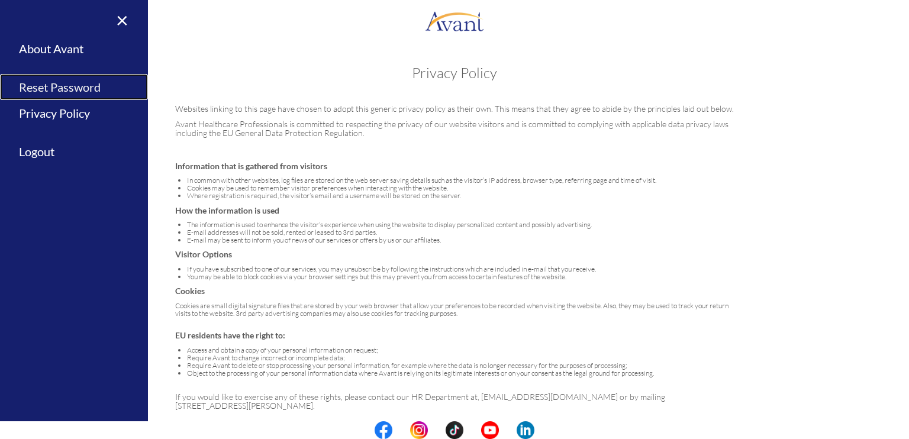
click at [28, 89] on link "Reset Password" at bounding box center [74, 87] width 148 height 27
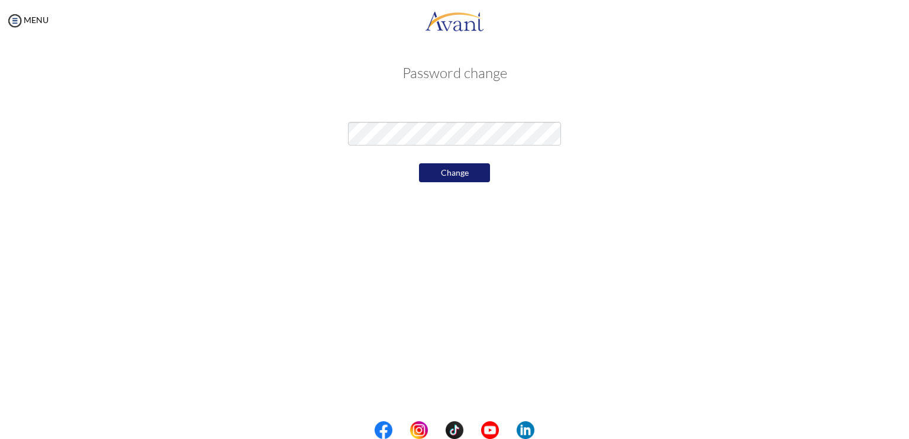
click at [445, 175] on button "Change" at bounding box center [454, 172] width 71 height 19
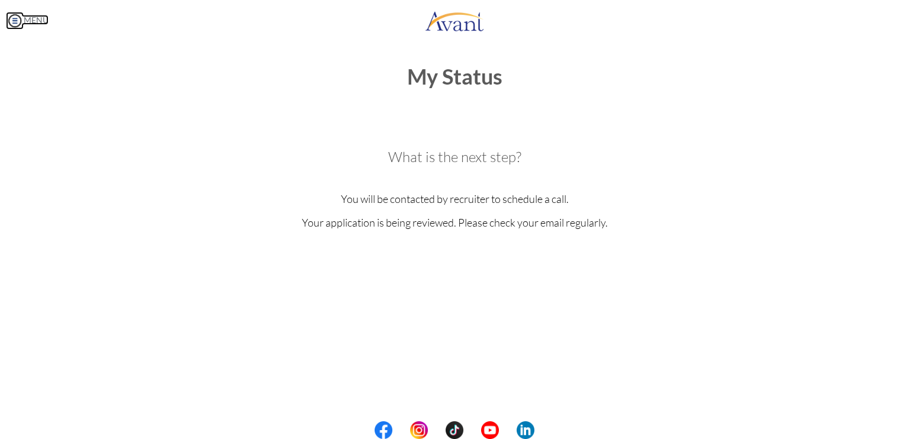
click at [14, 16] on img at bounding box center [15, 21] width 18 height 18
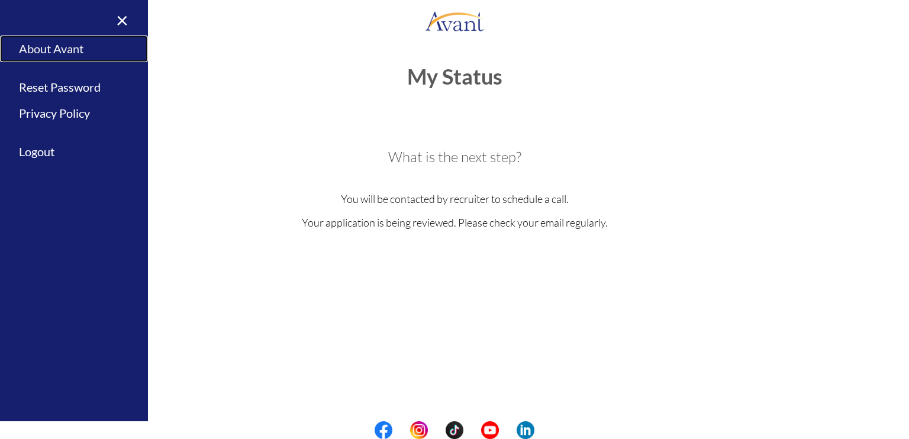
click at [26, 47] on link "About Avant" at bounding box center [74, 48] width 148 height 27
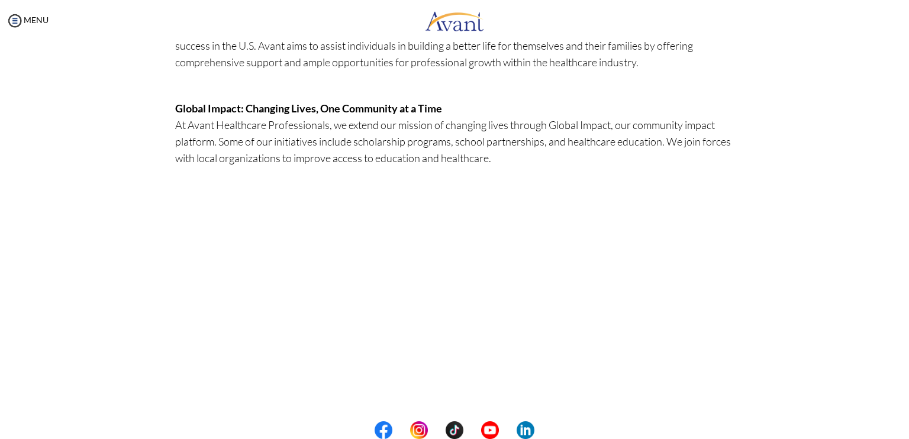
scroll to position [0, 0]
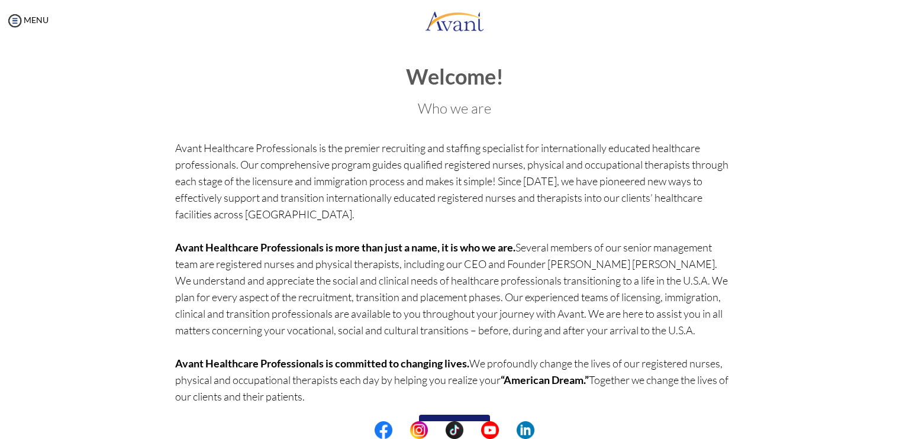
scroll to position [38, 0]
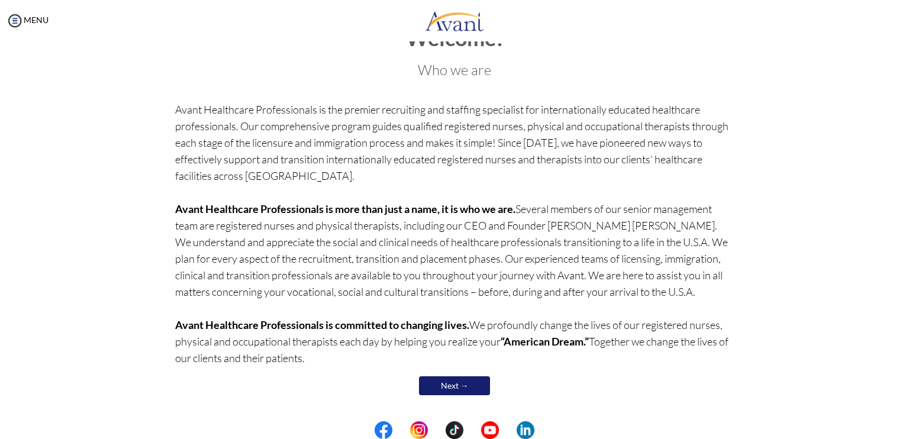
click at [429, 383] on link "Next →" at bounding box center [454, 385] width 71 height 19
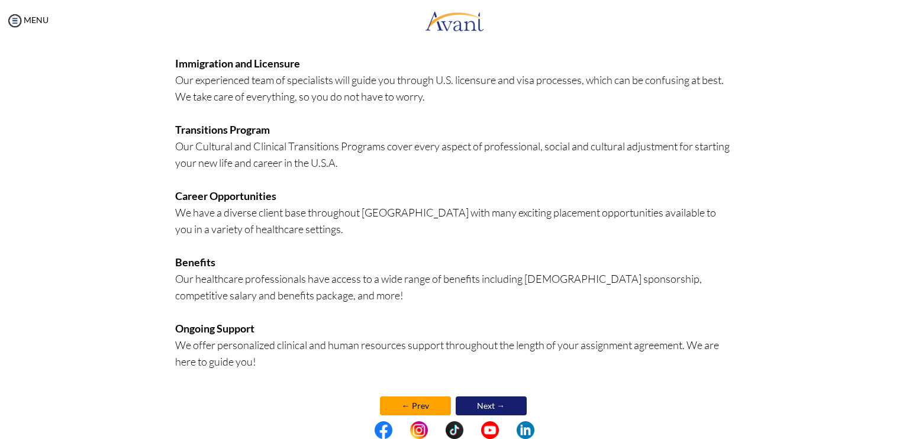
scroll to position [225, 0]
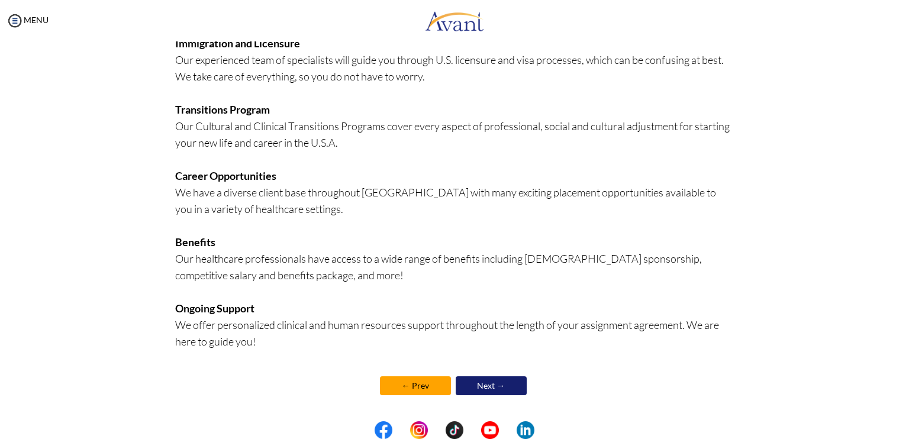
click at [473, 383] on link "Next →" at bounding box center [491, 385] width 71 height 19
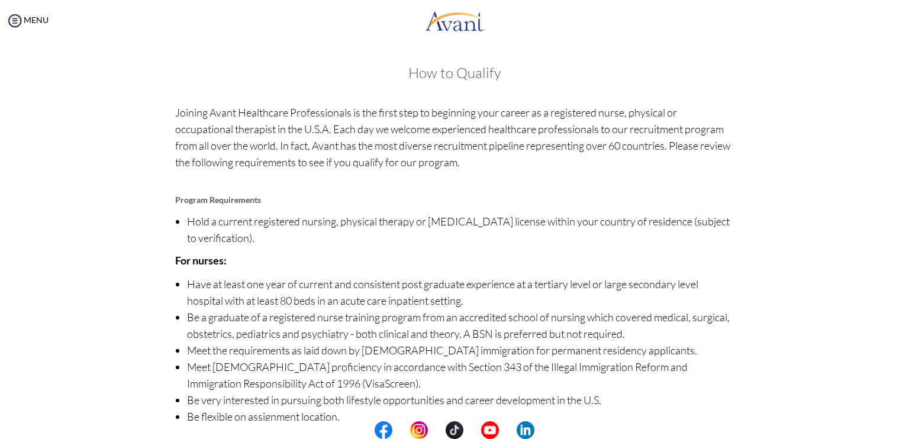
scroll to position [76, 0]
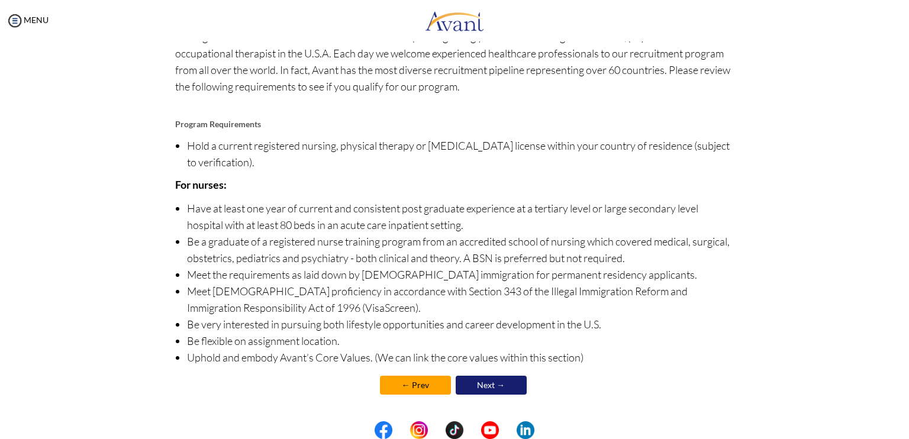
click at [482, 392] on link "Next →" at bounding box center [491, 385] width 71 height 19
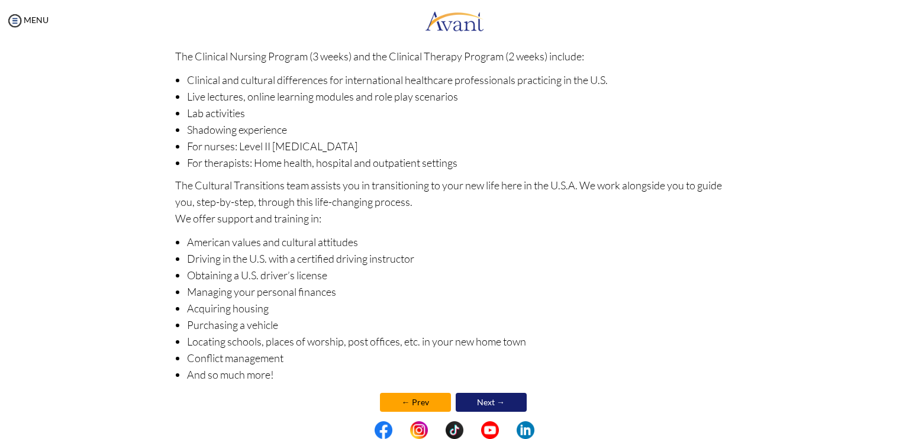
scroll to position [123, 0]
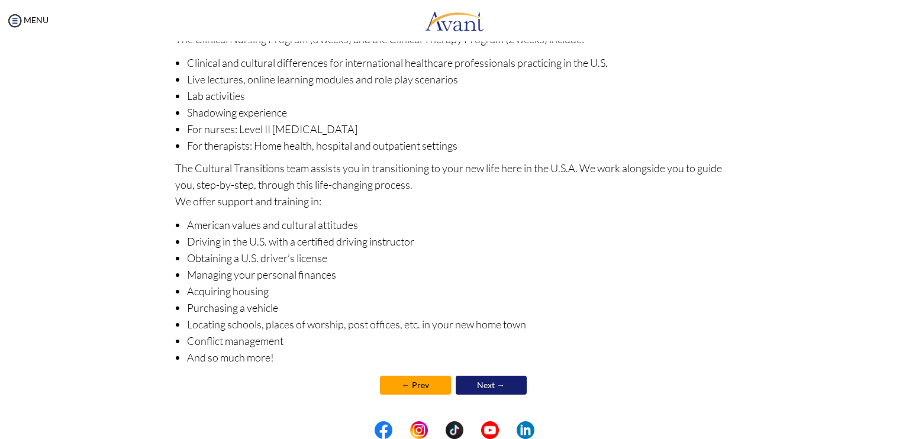
click at [485, 379] on link "Next →" at bounding box center [491, 385] width 71 height 19
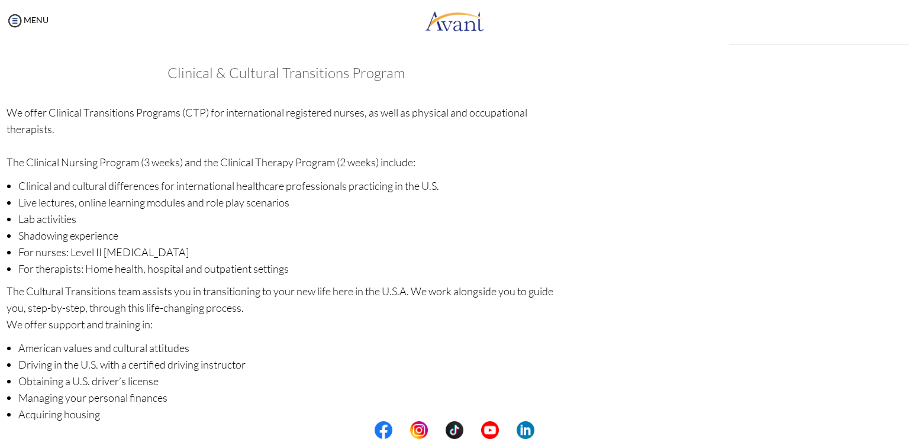
scroll to position [124, 0]
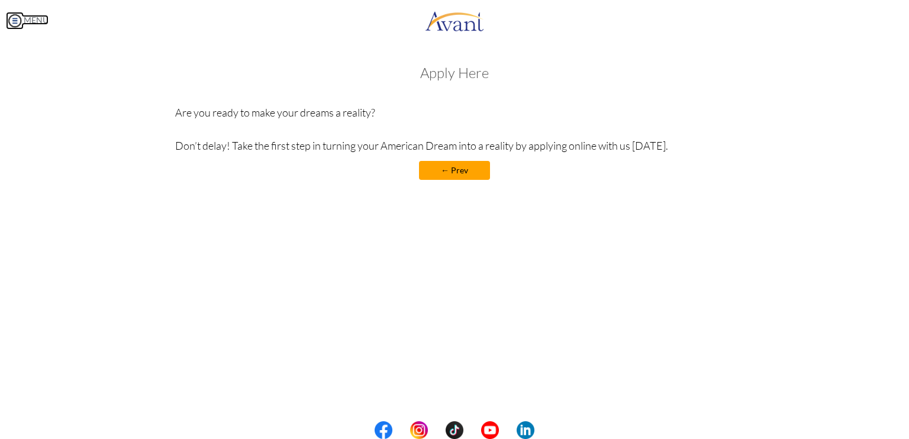
click at [40, 17] on link "MENU" at bounding box center [27, 20] width 43 height 10
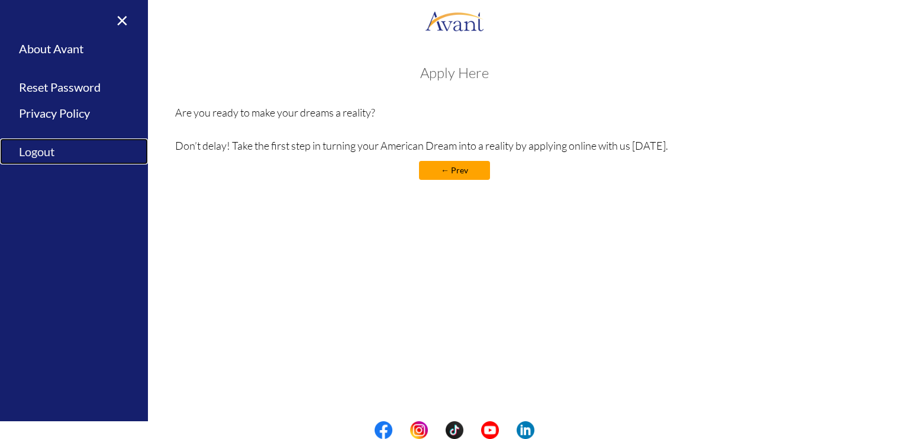
click at [51, 154] on link "Logout" at bounding box center [74, 151] width 148 height 27
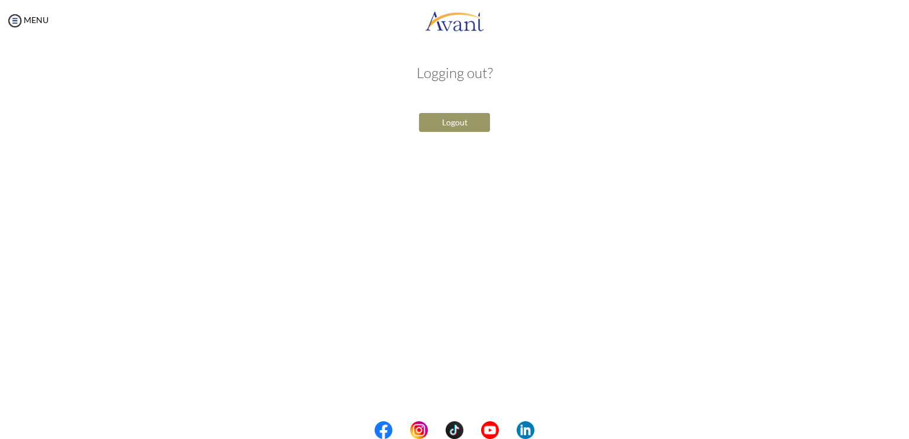
click at [423, 124] on button "Logout" at bounding box center [454, 122] width 71 height 19
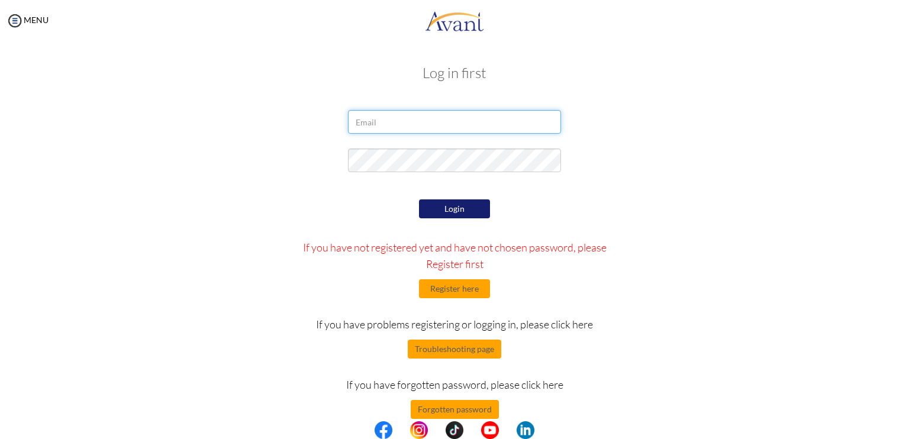
click at [394, 116] on input "email" at bounding box center [454, 122] width 213 height 24
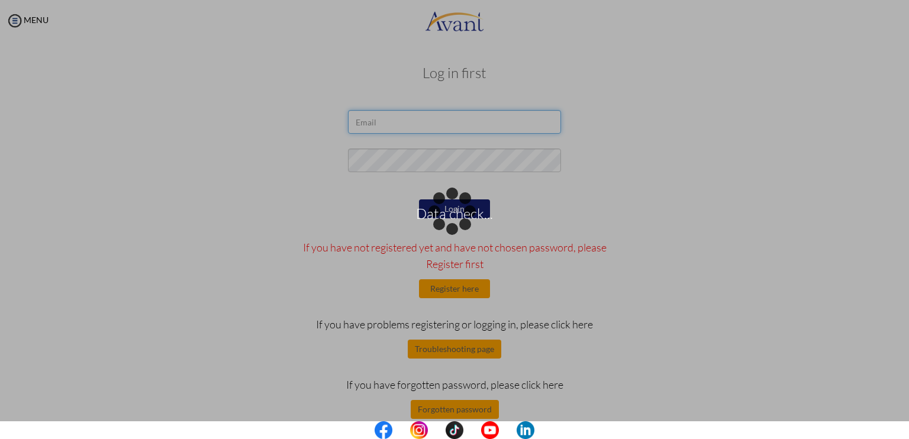
type input "[EMAIL_ADDRESS][DOMAIN_NAME]"
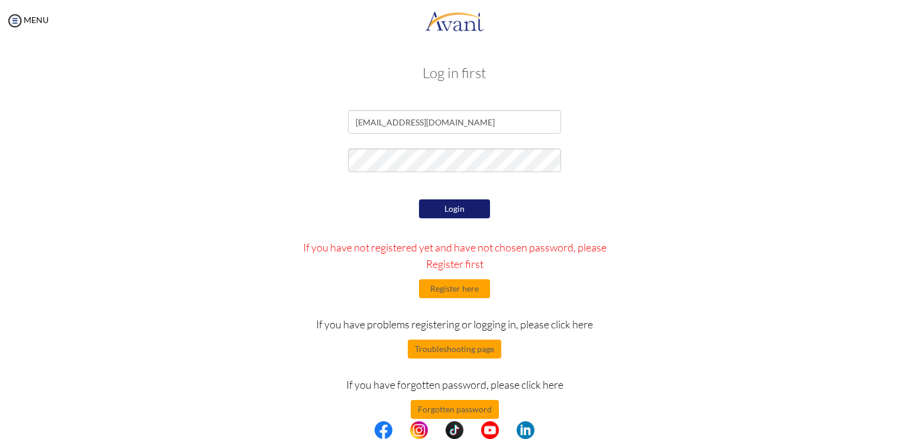
click at [466, 218] on button "Login" at bounding box center [454, 208] width 71 height 19
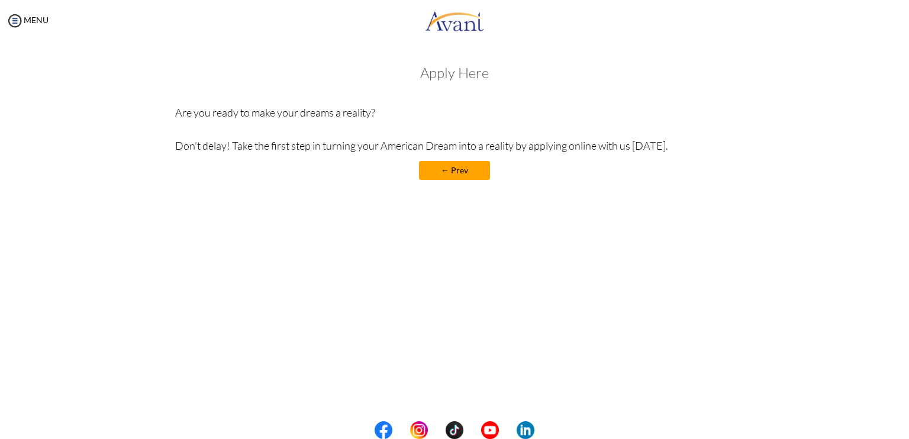
click at [449, 76] on h3 "Apply Here" at bounding box center [454, 72] width 559 height 15
click at [16, 21] on img at bounding box center [15, 21] width 18 height 18
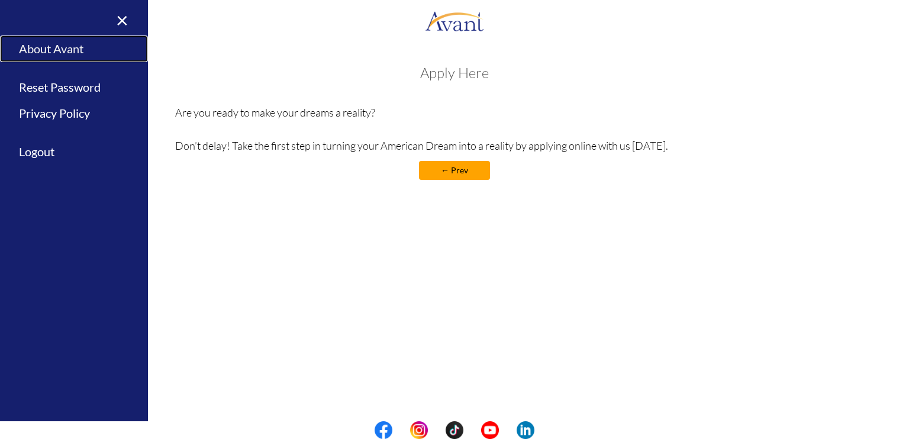
click at [44, 51] on link "About Avant" at bounding box center [74, 48] width 148 height 27
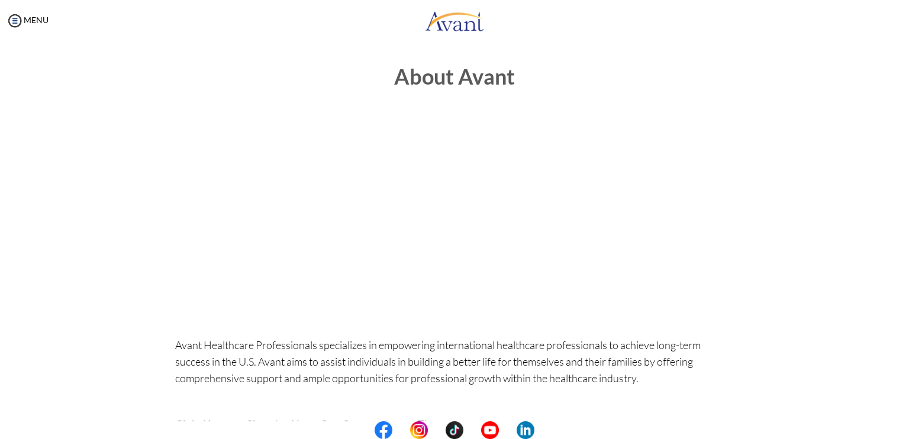
scroll to position [316, 0]
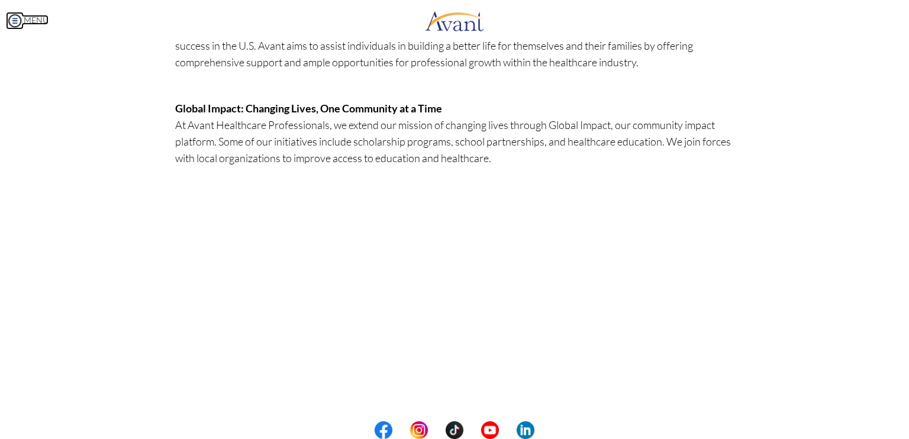
click at [25, 17] on link "MENU" at bounding box center [27, 20] width 43 height 10
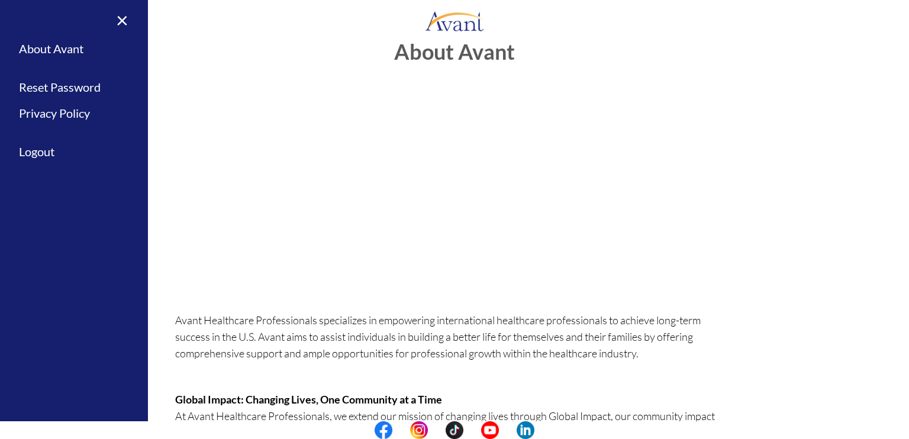
scroll to position [0, 0]
